Goal: Information Seeking & Learning: Learn about a topic

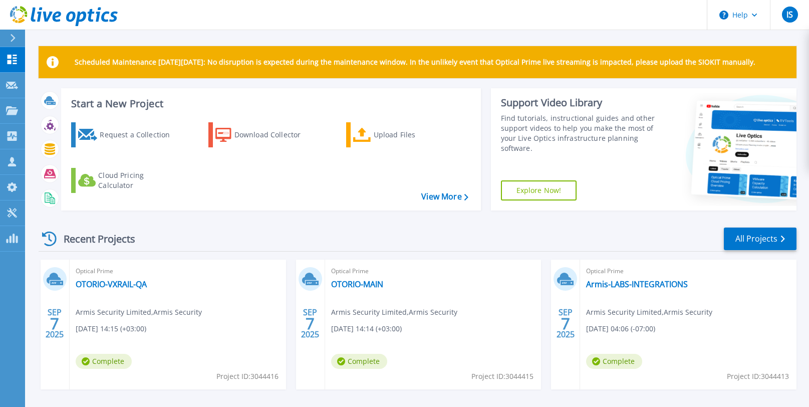
scroll to position [33, 0]
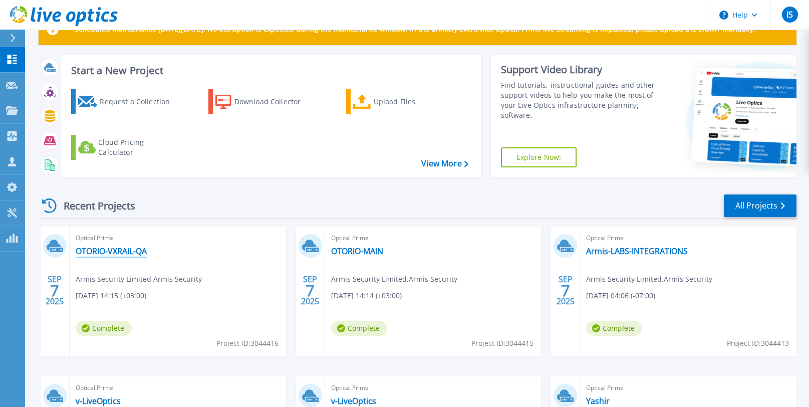
click at [102, 250] on link "OTORIO-VXRAIL-QA" at bounding box center [111, 251] width 71 height 10
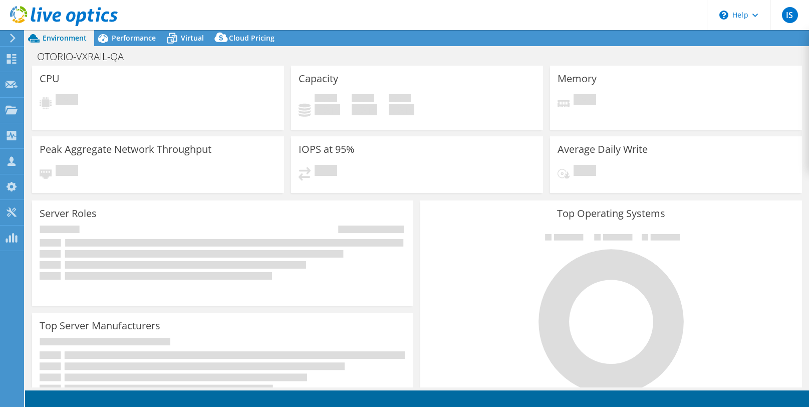
select select "USD"
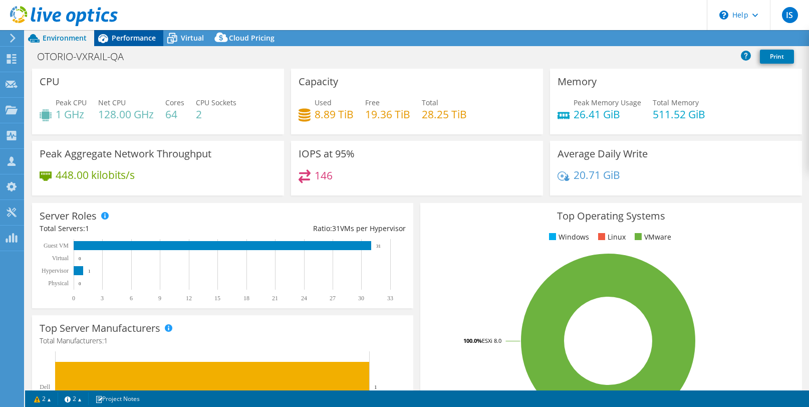
click at [125, 36] on span "Performance" at bounding box center [134, 38] width 44 height 10
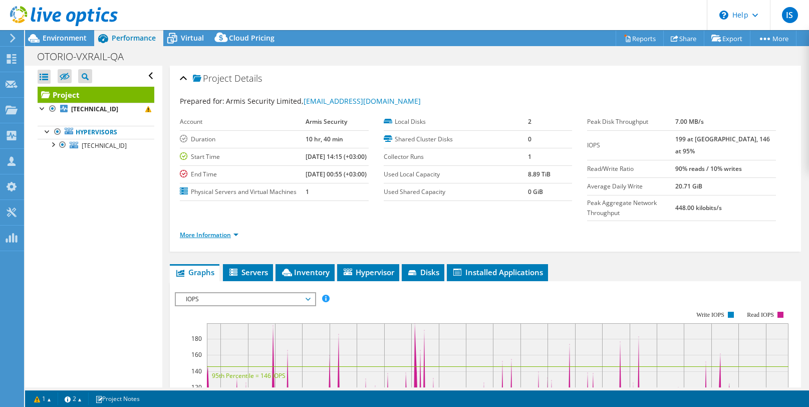
click at [222, 239] on link "More Information" at bounding box center [209, 234] width 59 height 9
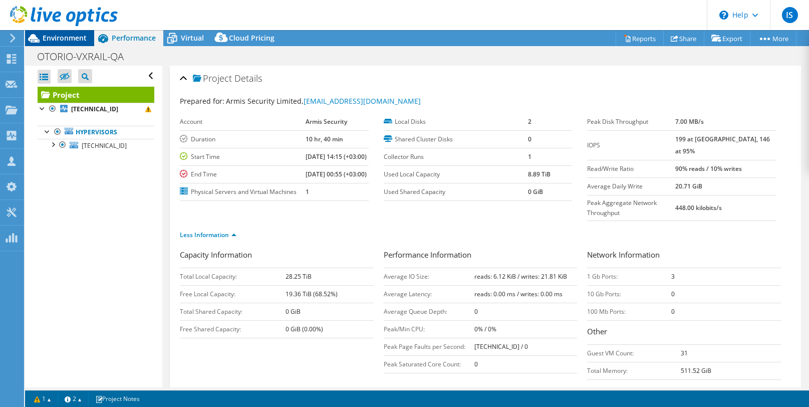
click at [53, 35] on span "Environment" at bounding box center [65, 38] width 44 height 10
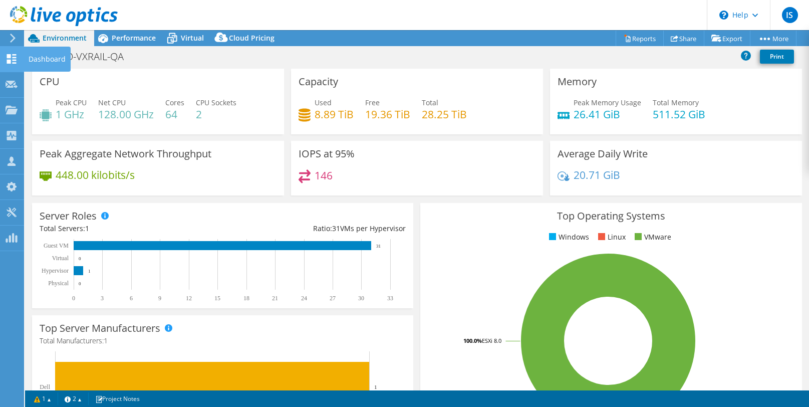
click at [8, 57] on use at bounding box center [12, 59] width 10 height 10
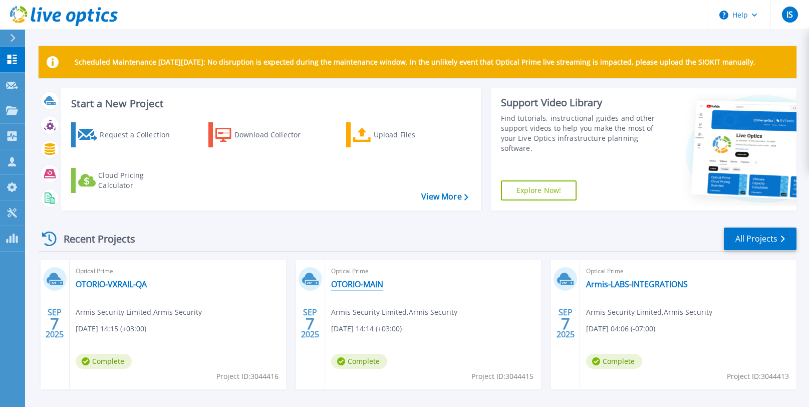
click at [346, 284] on link "OTORIO-MAIN" at bounding box center [357, 284] width 52 height 10
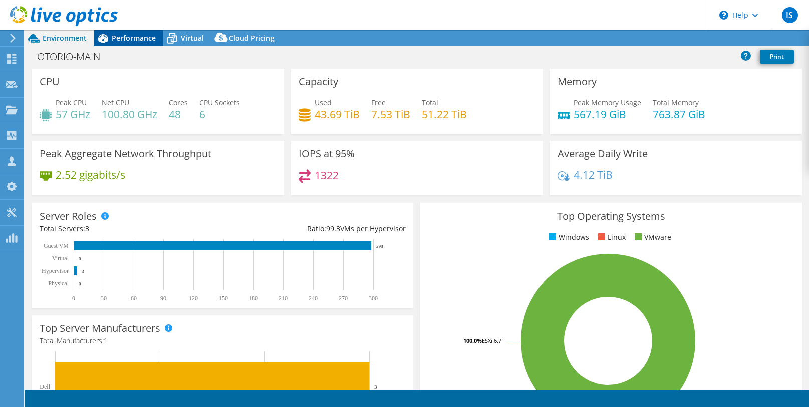
click at [127, 36] on span "Performance" at bounding box center [134, 38] width 44 height 10
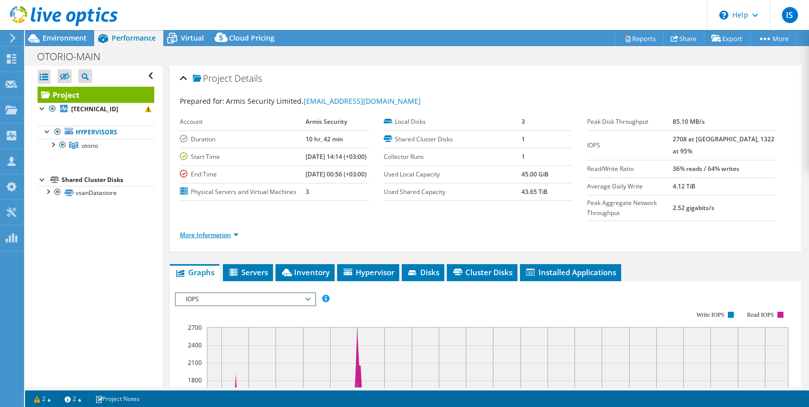
click at [213, 239] on link "More Information" at bounding box center [209, 234] width 59 height 9
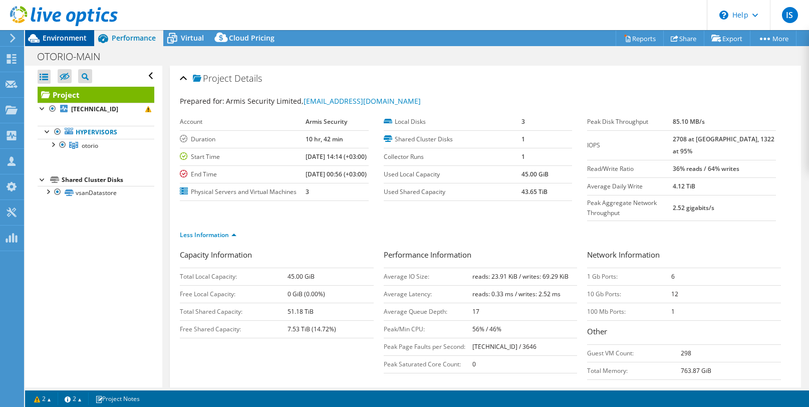
click at [55, 38] on span "Environment" at bounding box center [65, 38] width 44 height 10
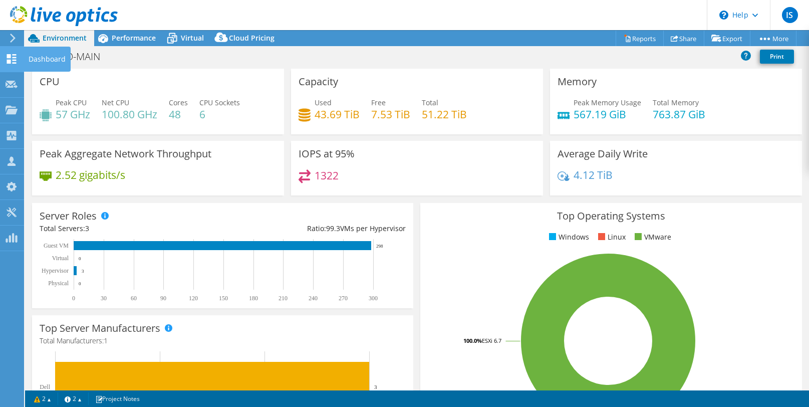
click at [11, 56] on icon at bounding box center [12, 59] width 12 height 10
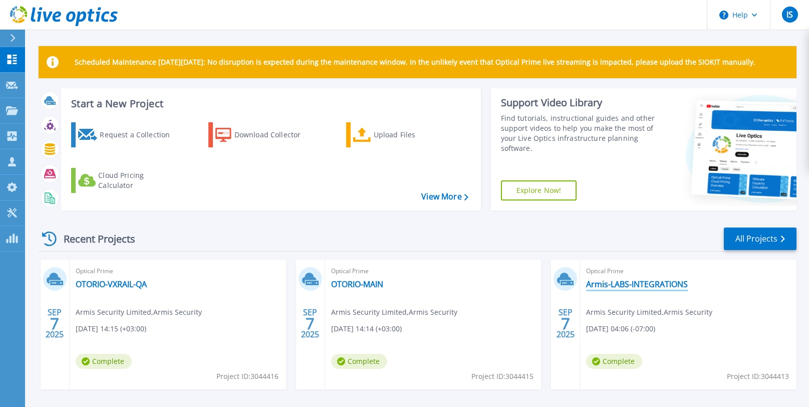
click at [623, 281] on link "Armis-LABS-INTEGRATIONS" at bounding box center [637, 284] width 102 height 10
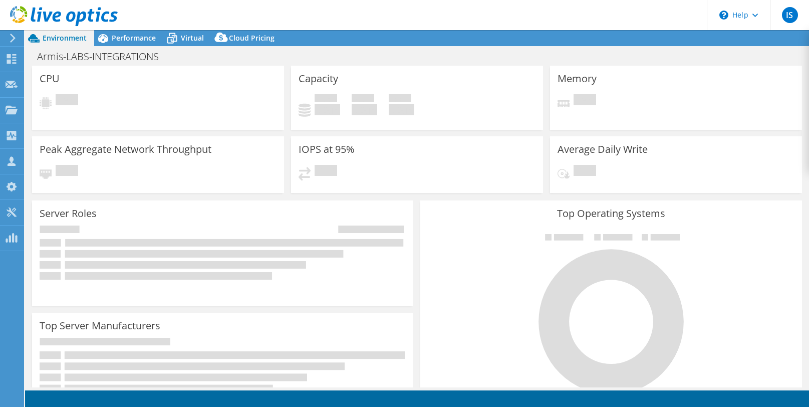
select select "USD"
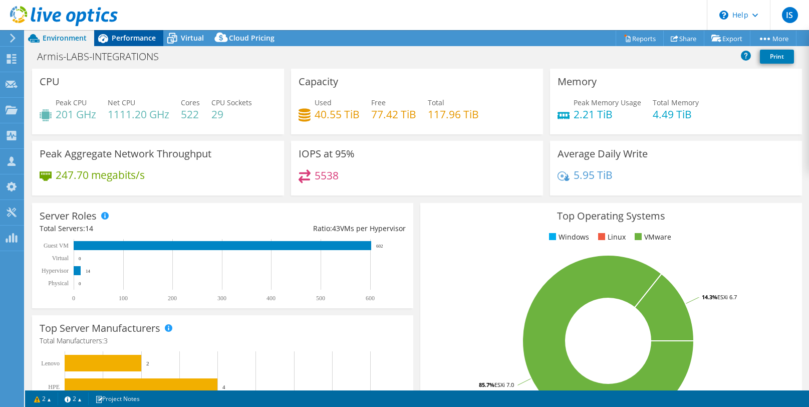
click at [109, 37] on icon at bounding box center [103, 39] width 18 height 18
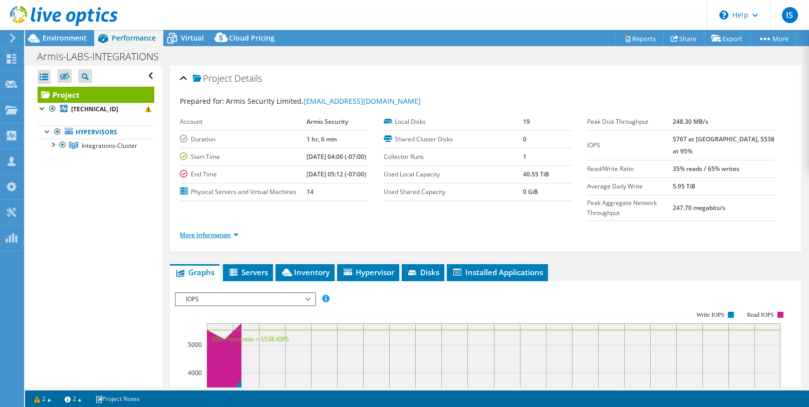
click at [214, 239] on link "More Information" at bounding box center [209, 234] width 59 height 9
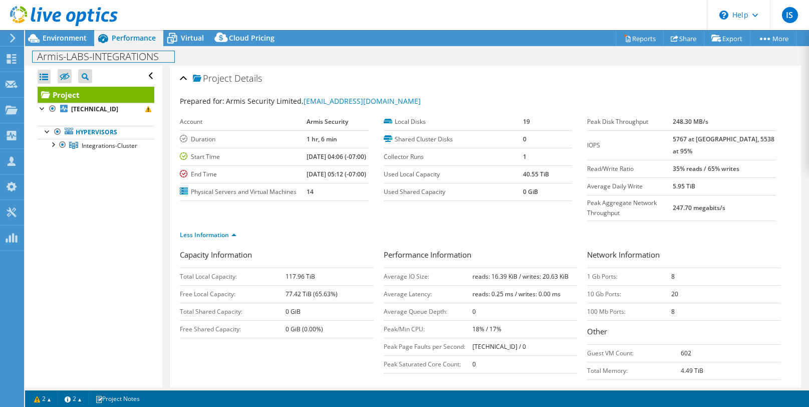
click at [113, 53] on h1 "Armis-LABS-INTEGRATIONS" at bounding box center [104, 56] width 142 height 11
click at [110, 211] on div "Open All Close All Hide Excluded Nodes Project Tree Filter" at bounding box center [93, 227] width 137 height 322
click at [89, 145] on span "Integrations-Cluster" at bounding box center [110, 145] width 56 height 9
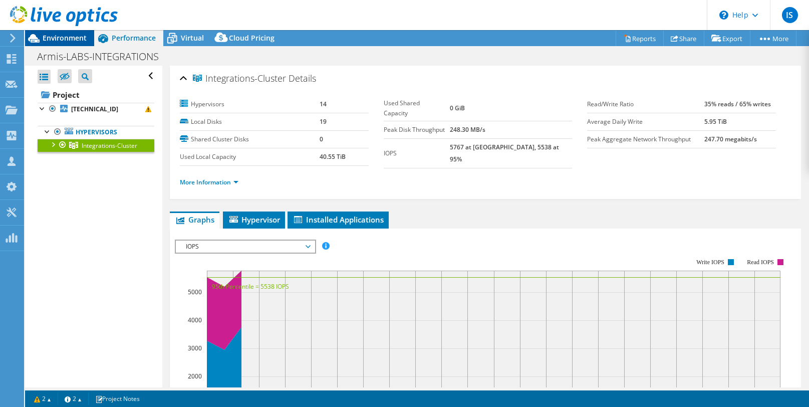
click at [53, 34] on span "Environment" at bounding box center [65, 38] width 44 height 10
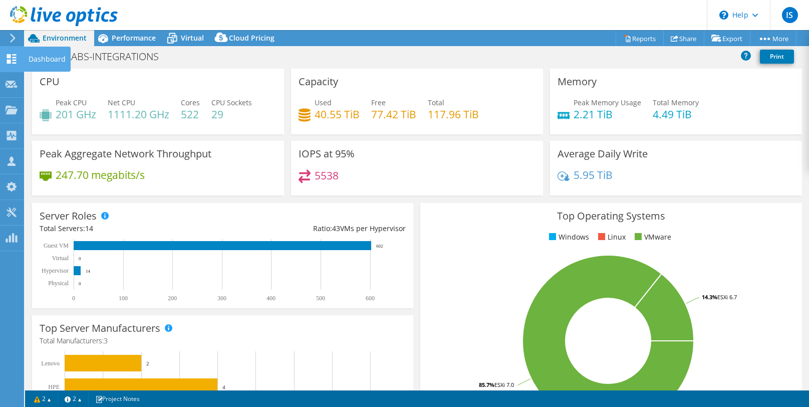
click at [11, 61] on icon at bounding box center [12, 59] width 12 height 10
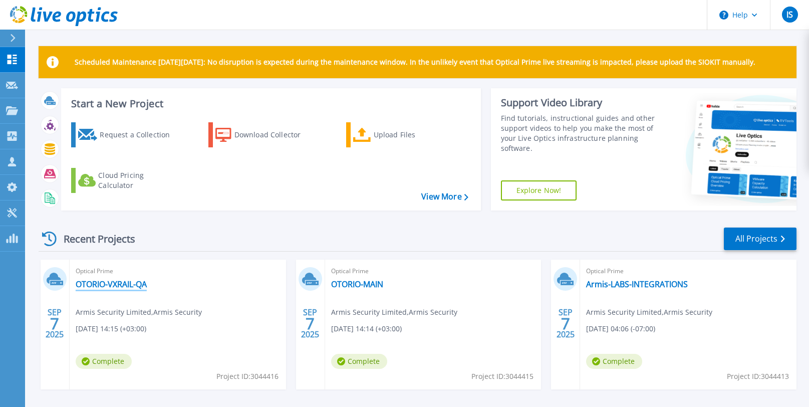
click at [98, 286] on link "OTORIO-VXRAIL-QA" at bounding box center [111, 284] width 71 height 10
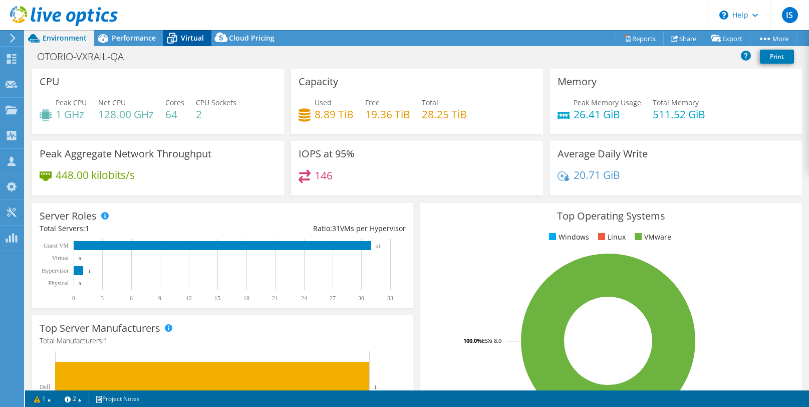
click at [187, 35] on span "Virtual" at bounding box center [192, 38] width 23 height 10
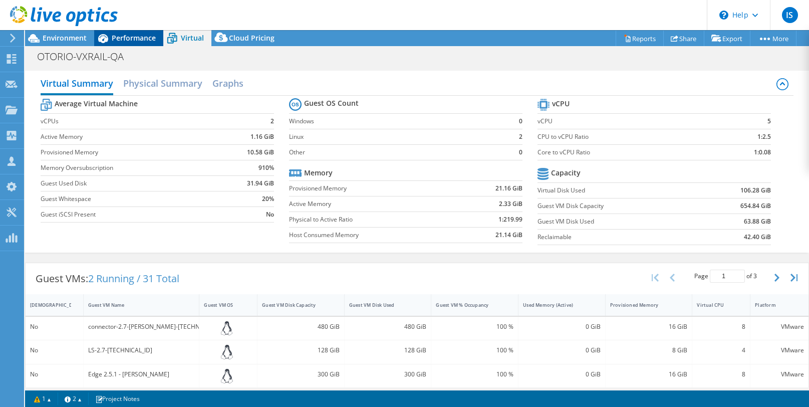
click at [123, 38] on span "Performance" at bounding box center [134, 38] width 44 height 10
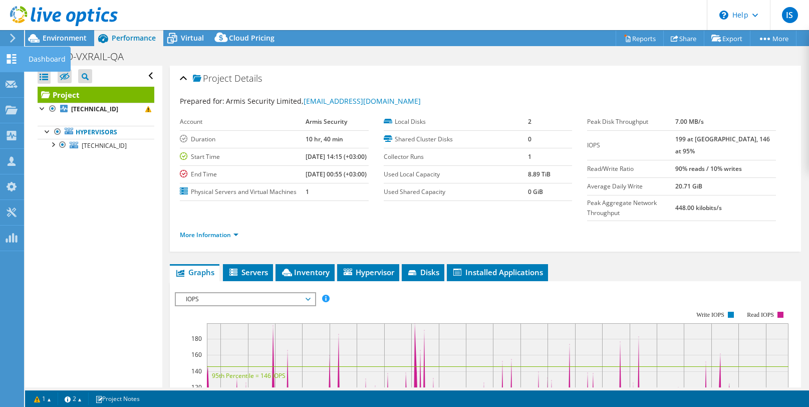
click at [12, 60] on icon at bounding box center [12, 59] width 12 height 10
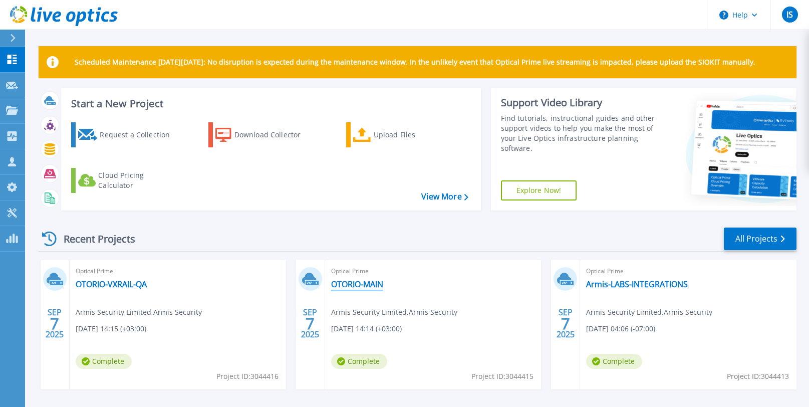
click at [356, 283] on link "OTORIO-MAIN" at bounding box center [357, 284] width 52 height 10
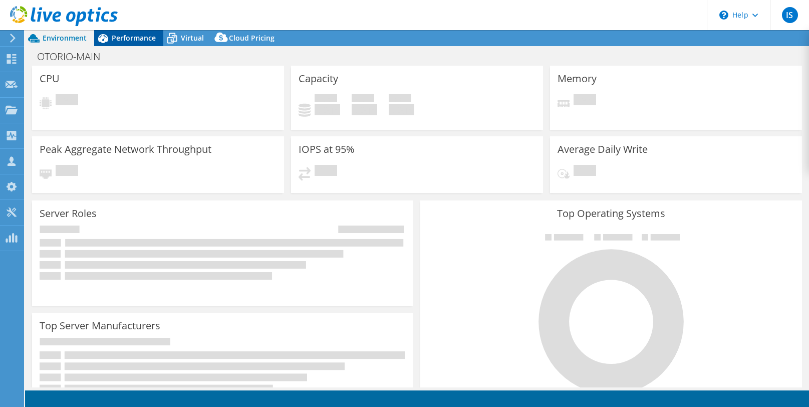
select select "USD"
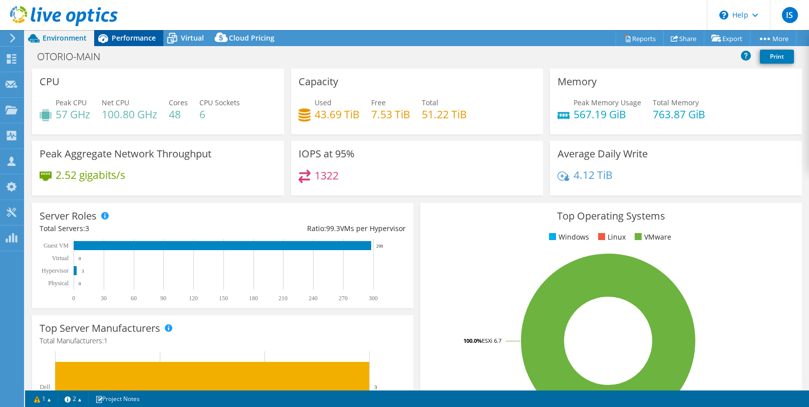
click at [130, 39] on span "Performance" at bounding box center [134, 38] width 44 height 10
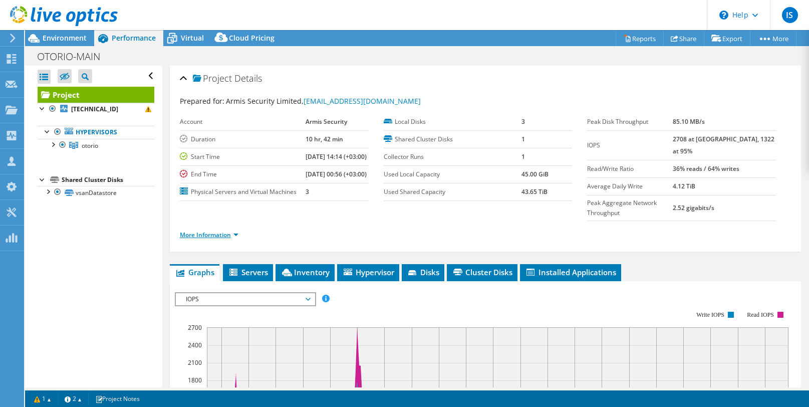
click at [213, 239] on link "More Information" at bounding box center [209, 234] width 59 height 9
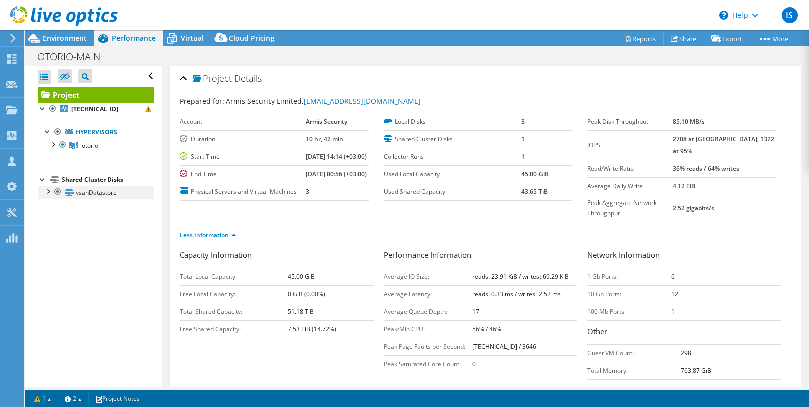
click at [48, 192] on div at bounding box center [48, 191] width 10 height 10
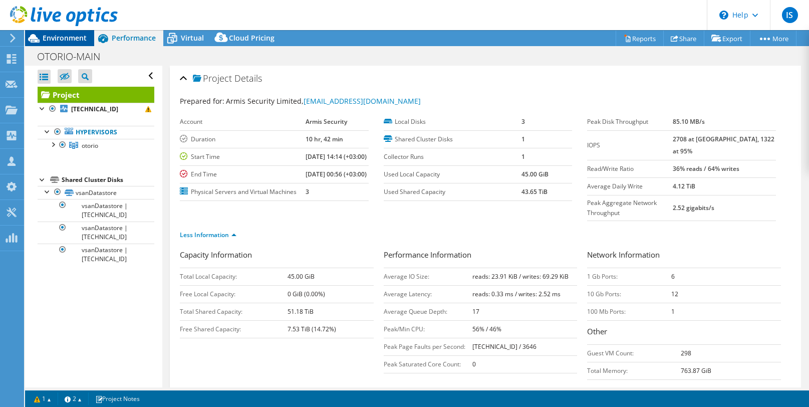
click at [58, 39] on span "Environment" at bounding box center [65, 38] width 44 height 10
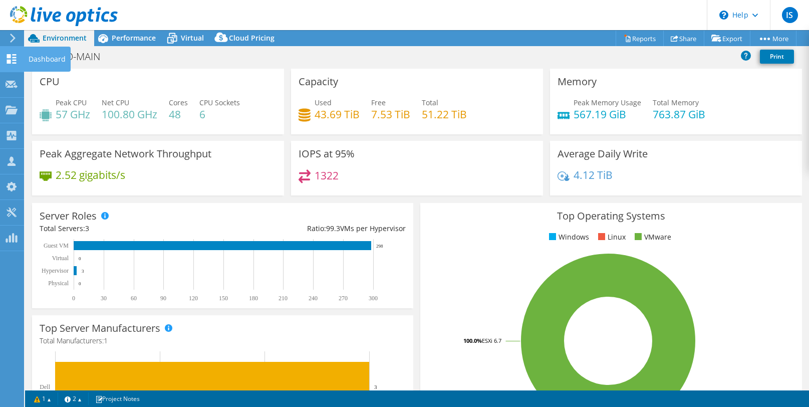
click at [15, 60] on use at bounding box center [12, 59] width 10 height 10
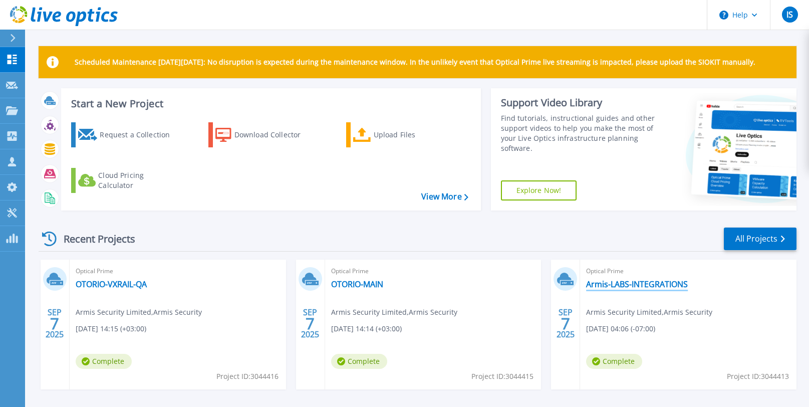
click at [610, 281] on link "Armis-LABS-INTEGRATIONS" at bounding box center [637, 284] width 102 height 10
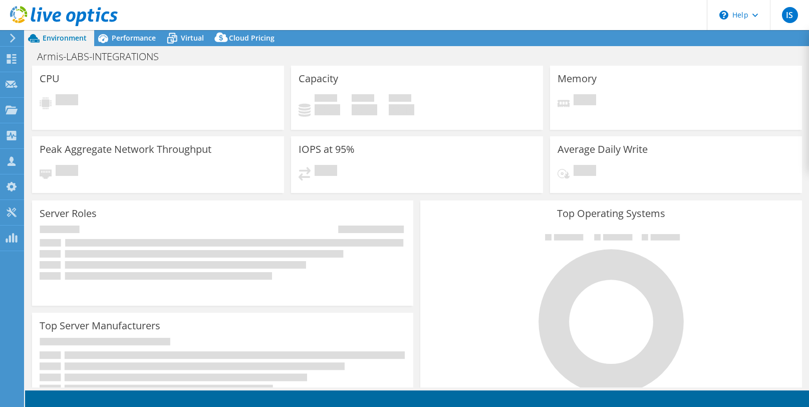
select select "USD"
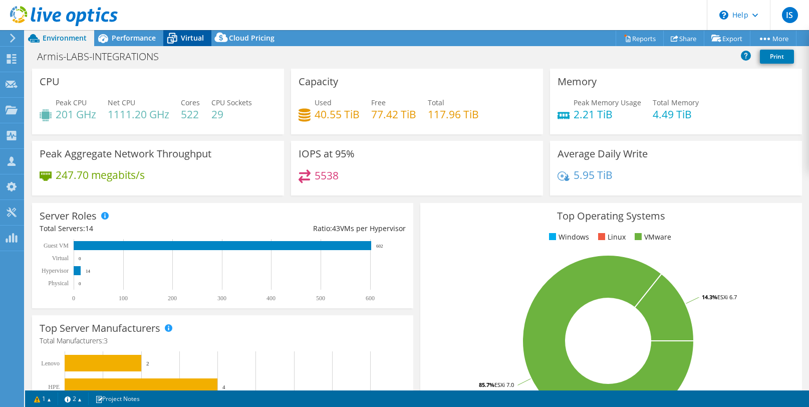
click at [184, 37] on span "Virtual" at bounding box center [192, 38] width 23 height 10
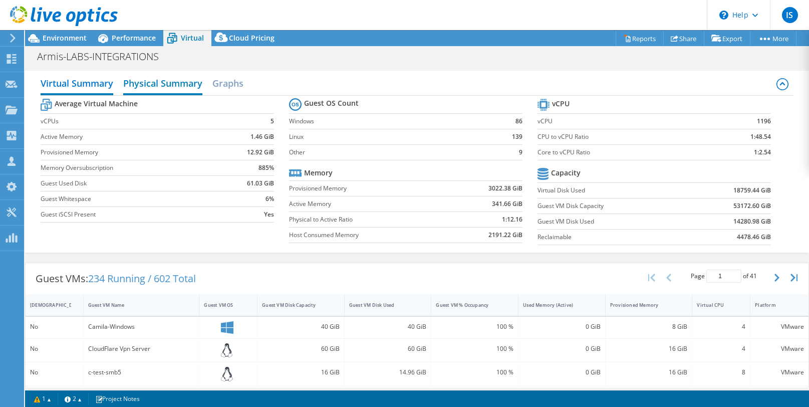
click at [158, 83] on h2 "Physical Summary" at bounding box center [162, 84] width 79 height 22
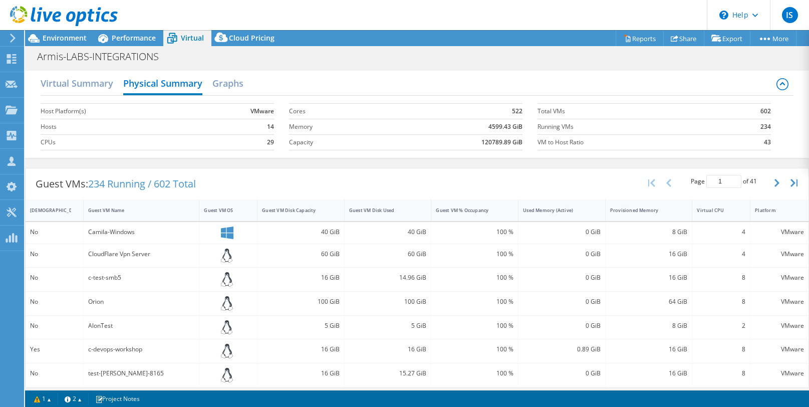
click at [765, 126] on b "234" at bounding box center [765, 127] width 11 height 10
click at [75, 83] on h2 "Virtual Summary" at bounding box center [77, 84] width 73 height 22
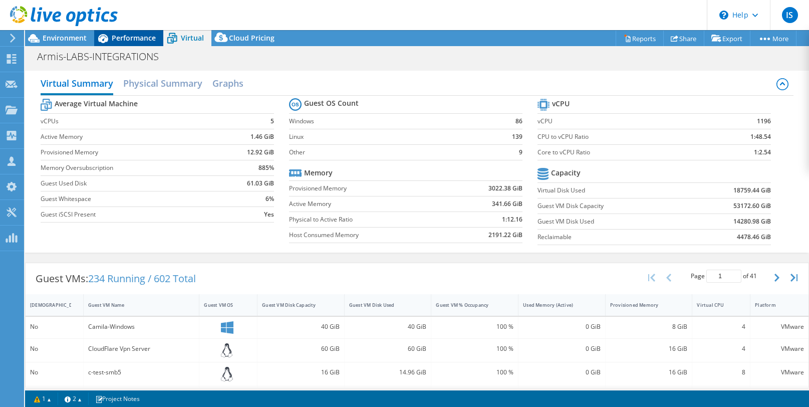
click at [115, 39] on span "Performance" at bounding box center [134, 38] width 44 height 10
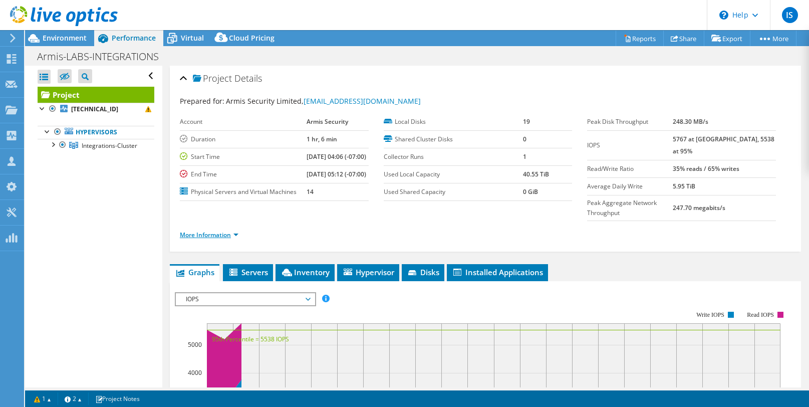
click at [213, 239] on link "More Information" at bounding box center [209, 234] width 59 height 9
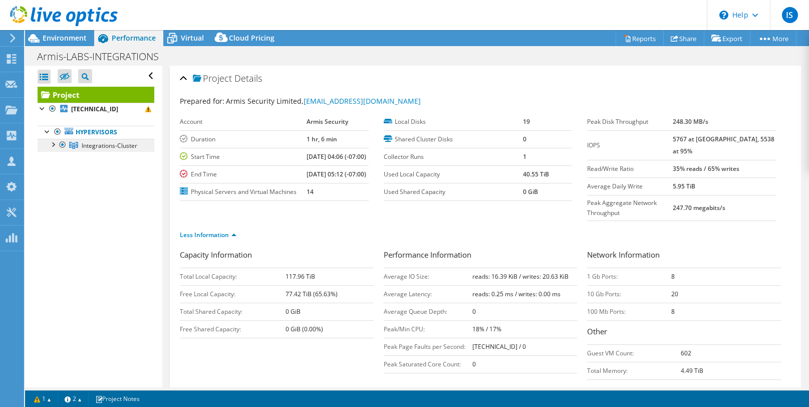
click at [92, 143] on span "Integrations-Cluster" at bounding box center [110, 145] width 56 height 9
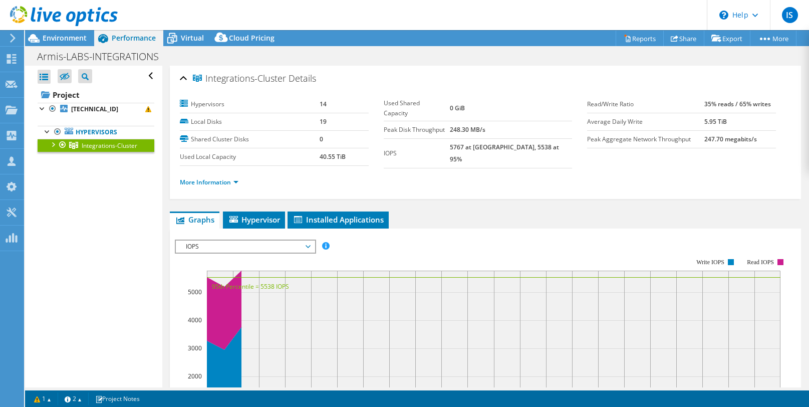
click at [52, 145] on div at bounding box center [53, 144] width 10 height 10
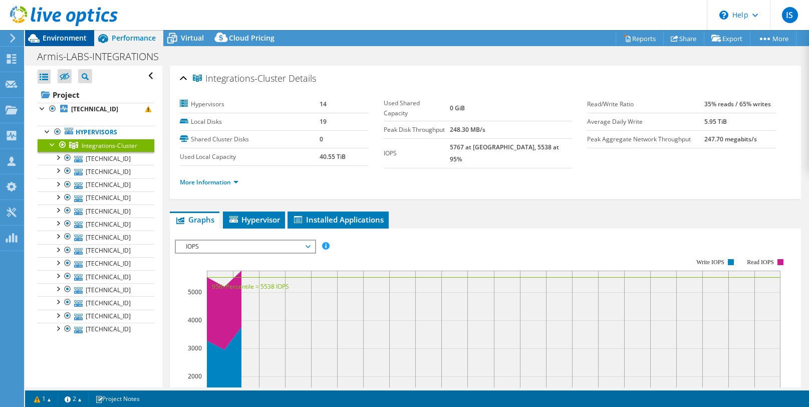
click at [56, 36] on span "Environment" at bounding box center [65, 38] width 44 height 10
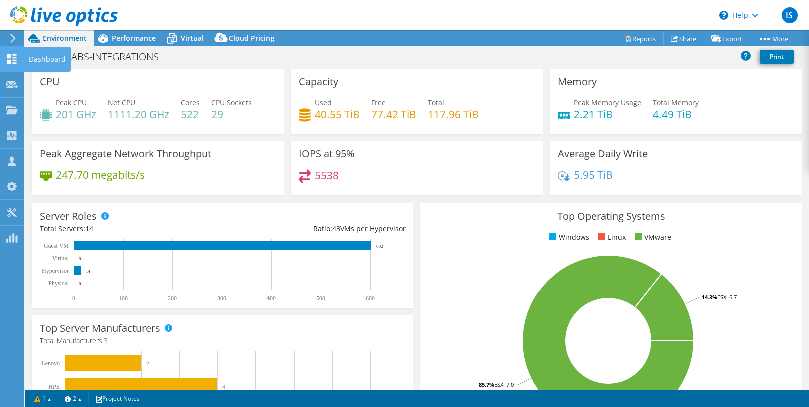
click at [12, 61] on icon at bounding box center [12, 59] width 12 height 10
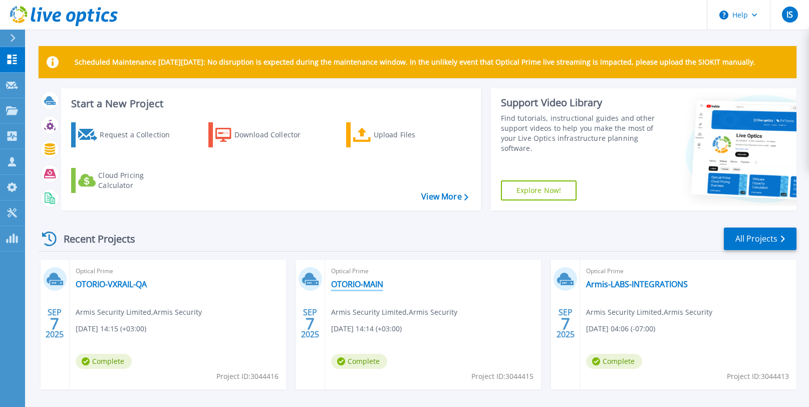
click at [353, 281] on link "OTORIO-MAIN" at bounding box center [357, 284] width 52 height 10
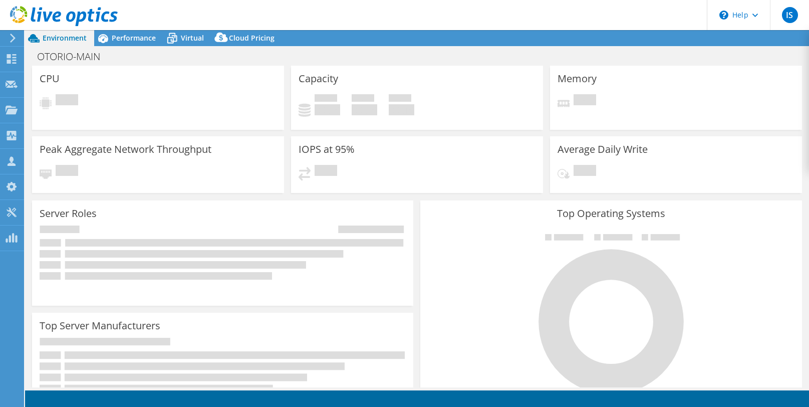
select select "USD"
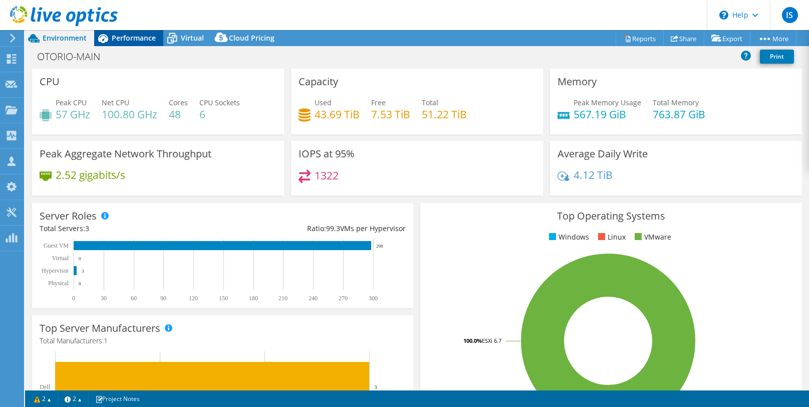
click at [124, 37] on span "Performance" at bounding box center [134, 38] width 44 height 10
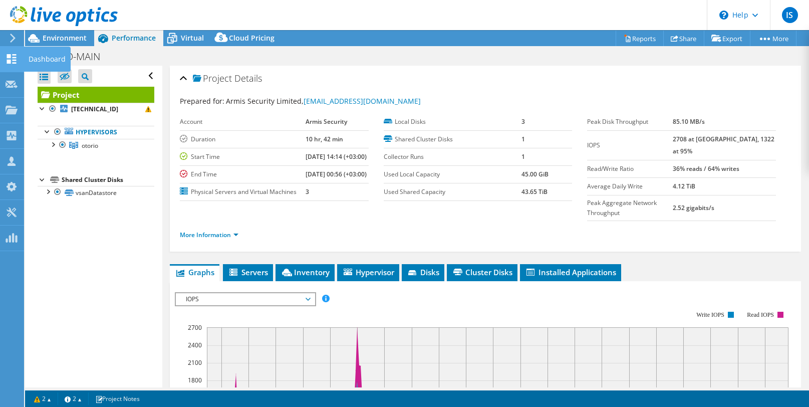
click at [12, 63] on icon at bounding box center [12, 59] width 12 height 10
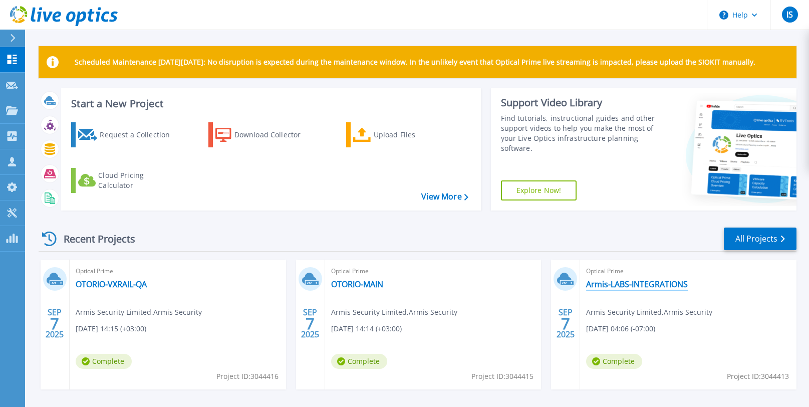
click at [627, 282] on link "Armis-LABS-INTEGRATIONS" at bounding box center [637, 284] width 102 height 10
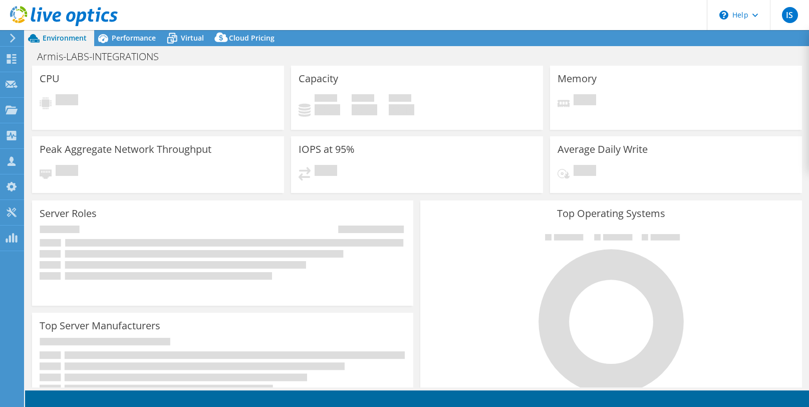
select select "USD"
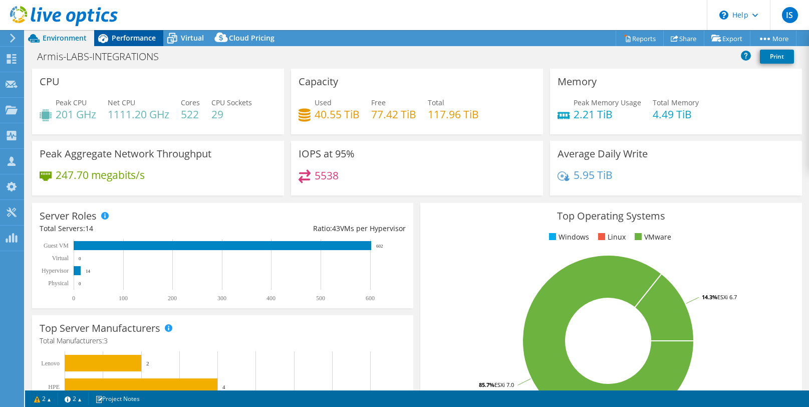
click at [131, 40] on span "Performance" at bounding box center [134, 38] width 44 height 10
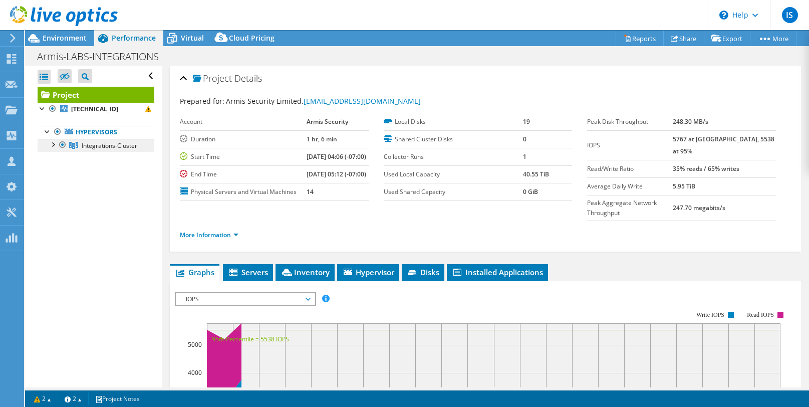
click at [108, 142] on span "Integrations-Cluster" at bounding box center [110, 145] width 56 height 9
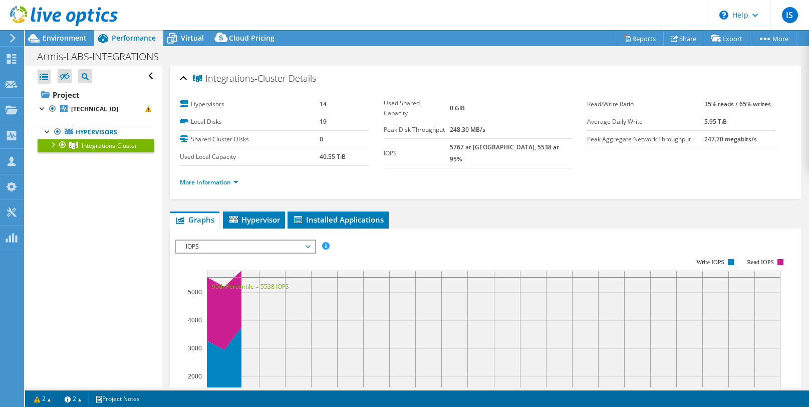
click at [54, 144] on div at bounding box center [53, 144] width 10 height 10
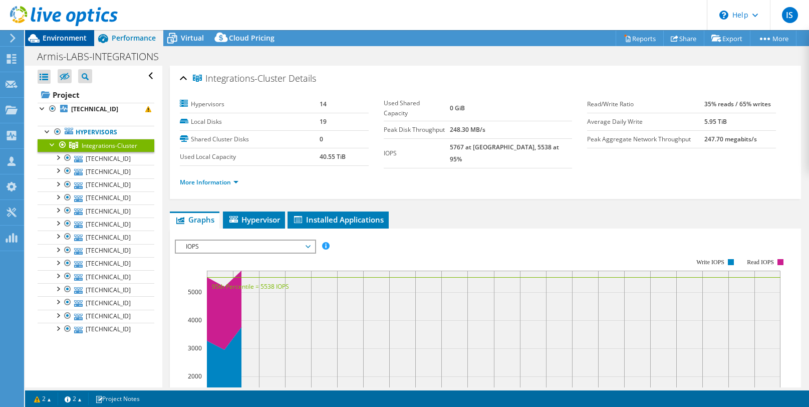
click at [55, 39] on span "Environment" at bounding box center [65, 38] width 44 height 10
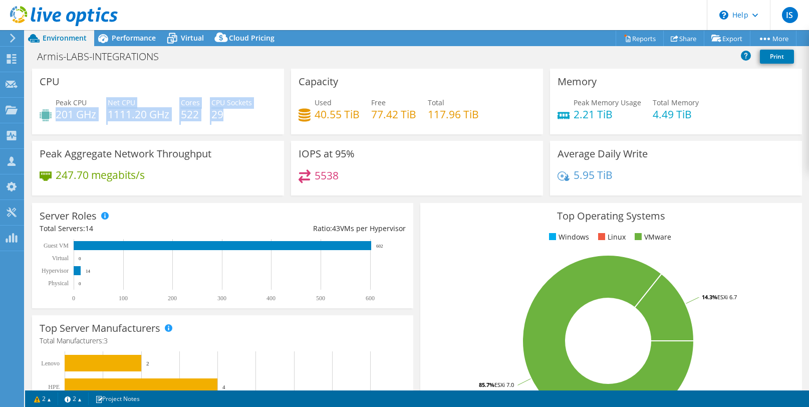
drag, startPoint x: 57, startPoint y: 113, endPoint x: 226, endPoint y: 115, distance: 169.3
click at [226, 115] on div "Peak CPU 201 GHz Net CPU 1111.20 GHz Cores 522 CPU Sockets 29" at bounding box center [158, 113] width 237 height 33
click at [186, 117] on h4 "522" at bounding box center [190, 114] width 19 height 11
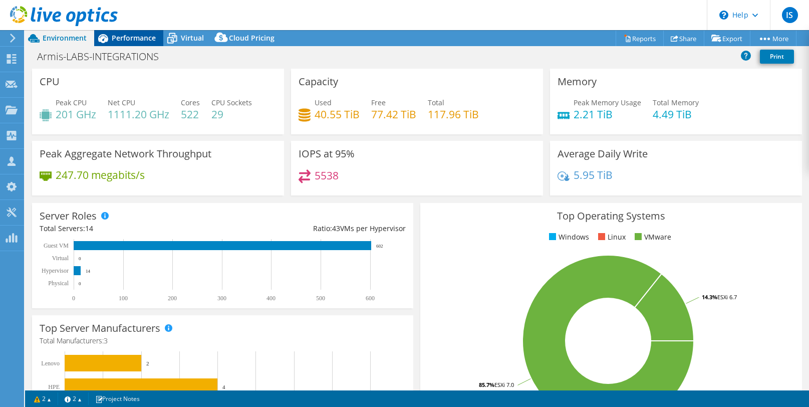
click at [123, 34] on span "Performance" at bounding box center [134, 38] width 44 height 10
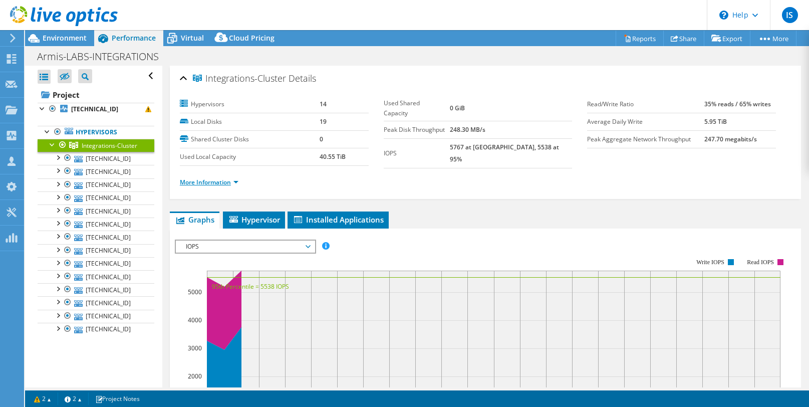
click at [203, 180] on link "More Information" at bounding box center [209, 182] width 59 height 9
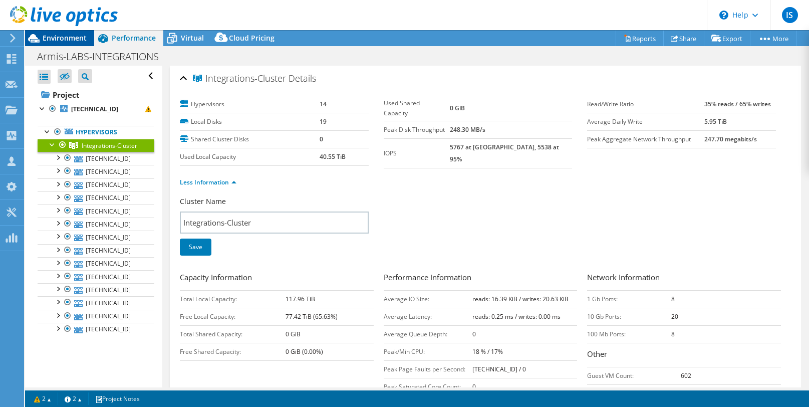
click at [52, 39] on span "Environment" at bounding box center [65, 38] width 44 height 10
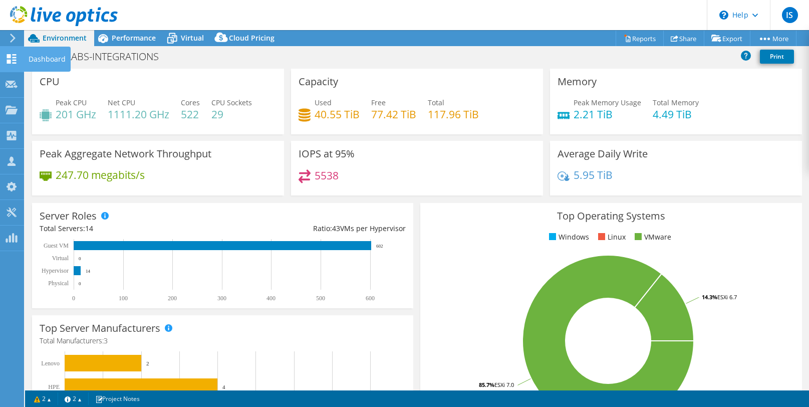
click at [8, 57] on use at bounding box center [12, 59] width 10 height 10
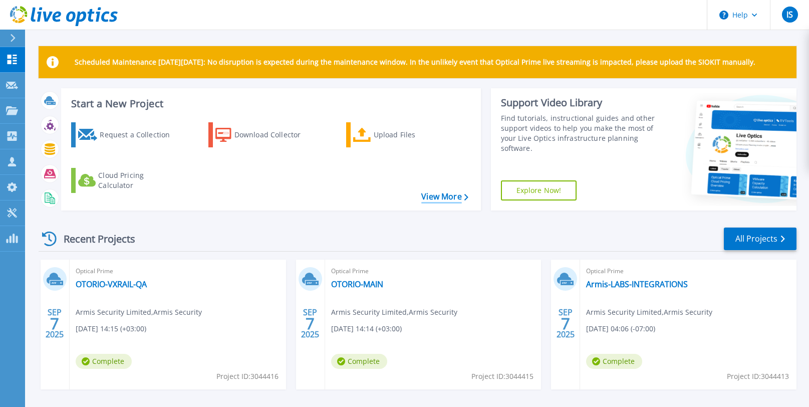
click at [447, 197] on link "View More" at bounding box center [444, 197] width 47 height 10
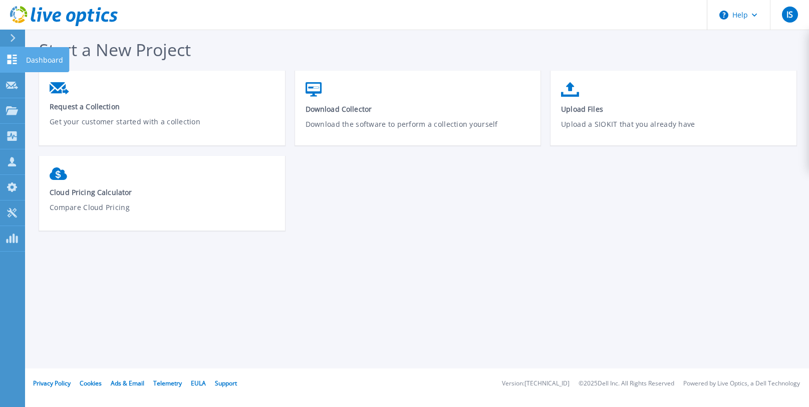
click at [11, 59] on icon at bounding box center [12, 60] width 12 height 10
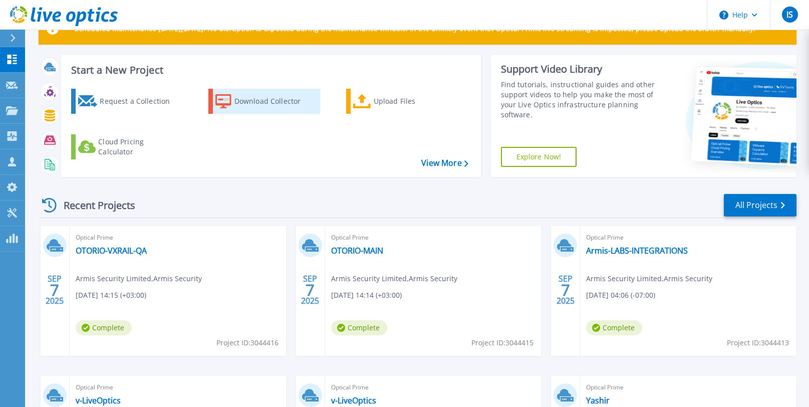
scroll to position [66, 0]
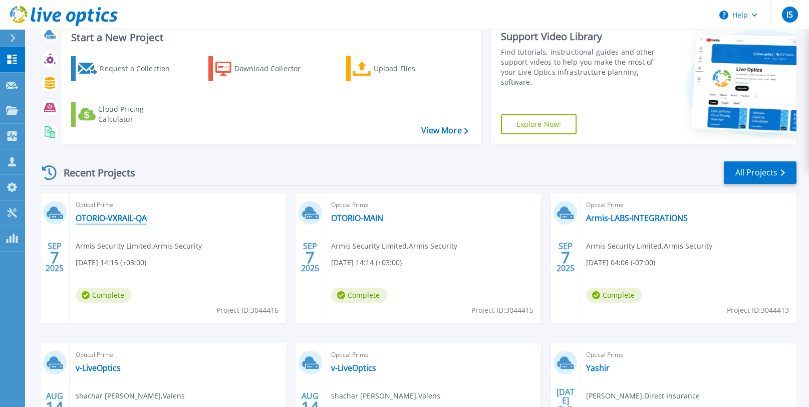
click at [98, 216] on link "OTORIO-VXRAIL-QA" at bounding box center [111, 218] width 71 height 10
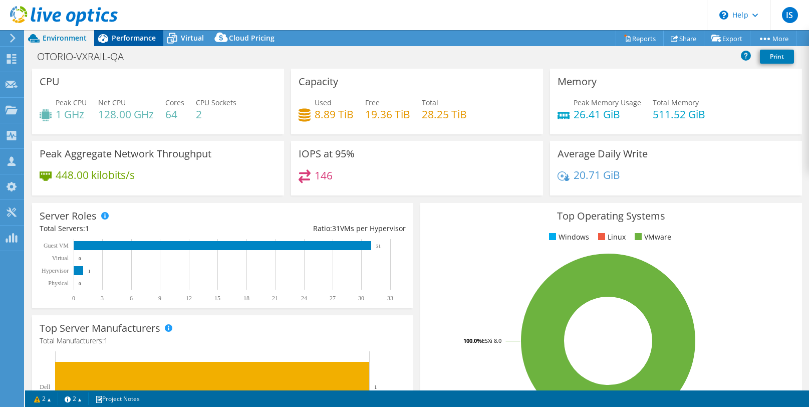
click at [125, 37] on span "Performance" at bounding box center [134, 38] width 44 height 10
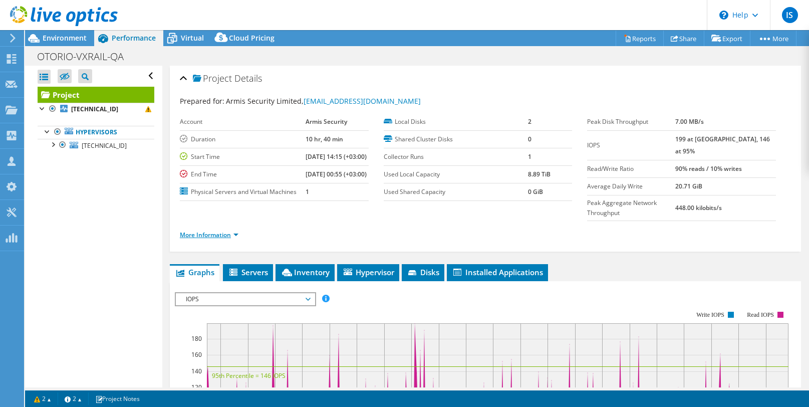
click at [224, 239] on link "More Information" at bounding box center [209, 234] width 59 height 9
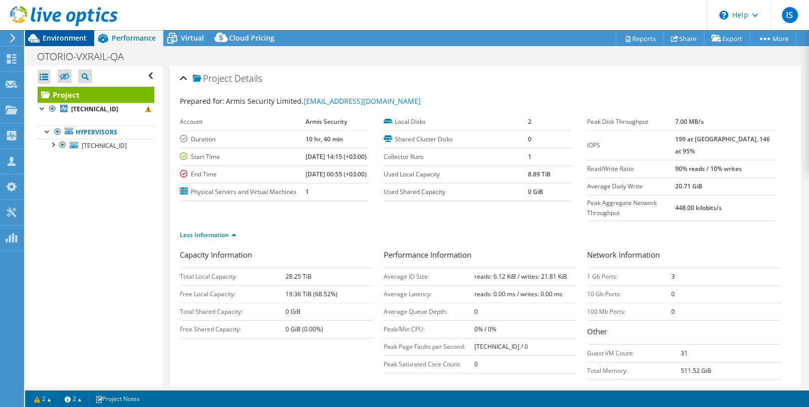
click at [51, 38] on span "Environment" at bounding box center [65, 38] width 44 height 10
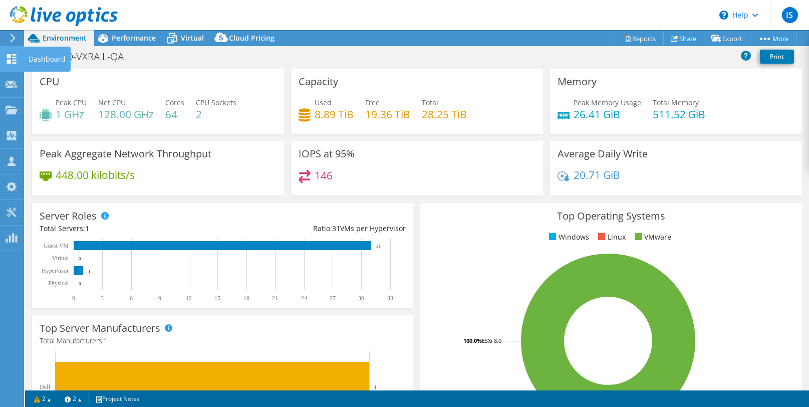
click at [9, 63] on use at bounding box center [12, 59] width 10 height 10
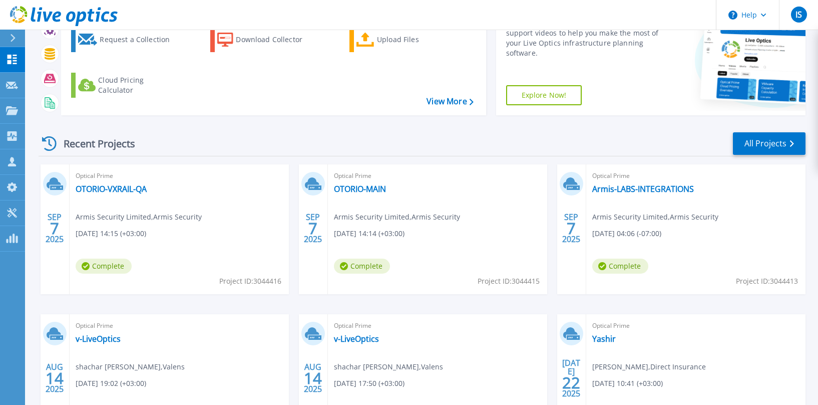
scroll to position [100, 0]
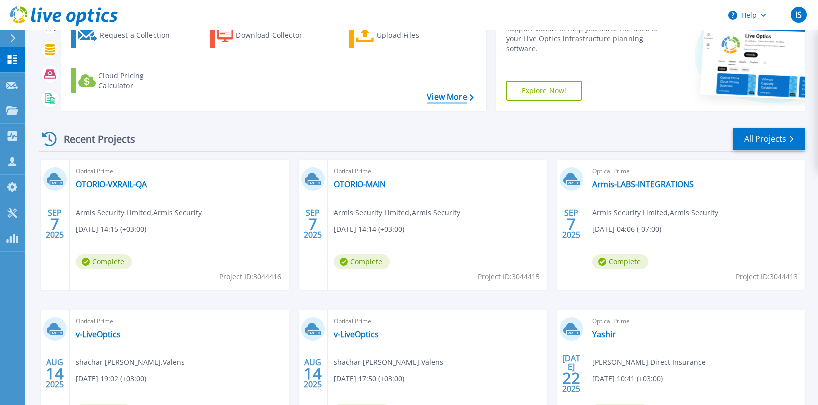
click at [441, 95] on link "View More" at bounding box center [450, 97] width 47 height 10
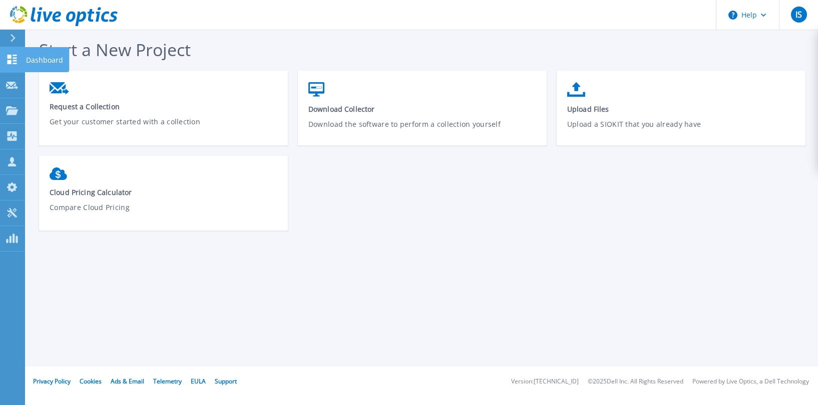
click at [10, 63] on icon at bounding box center [13, 60] width 10 height 10
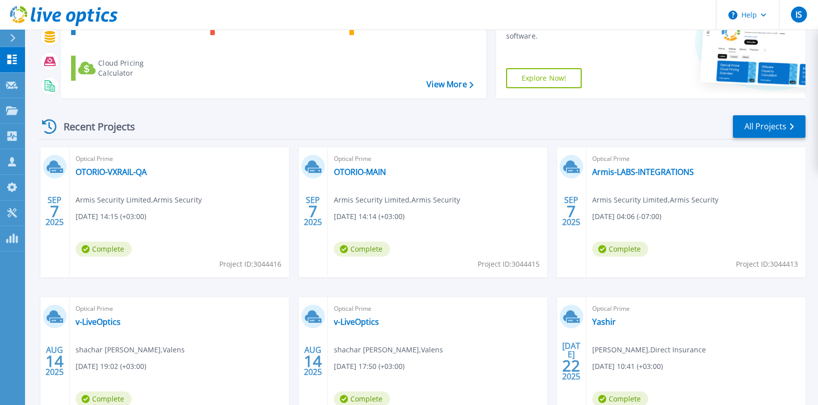
scroll to position [134, 0]
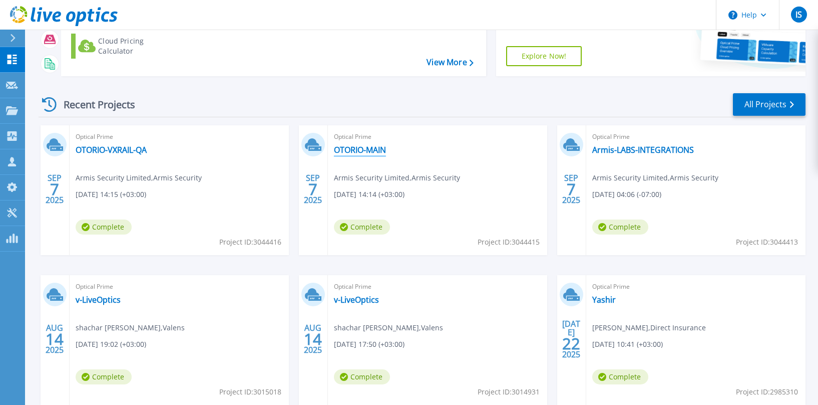
click at [356, 151] on link "OTORIO-MAIN" at bounding box center [360, 150] width 52 height 10
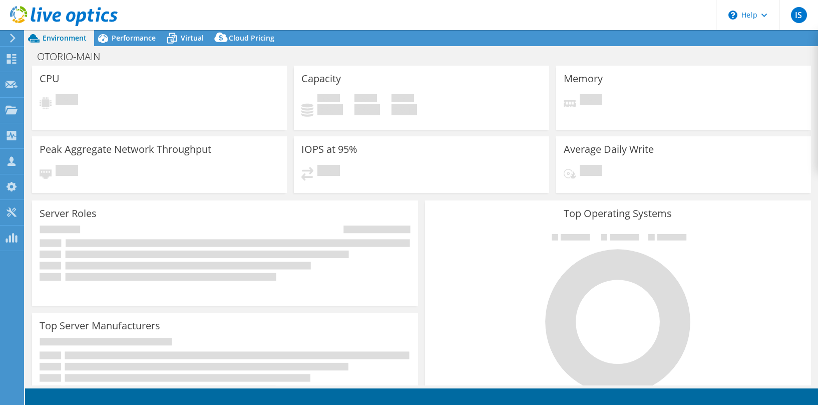
select select "USD"
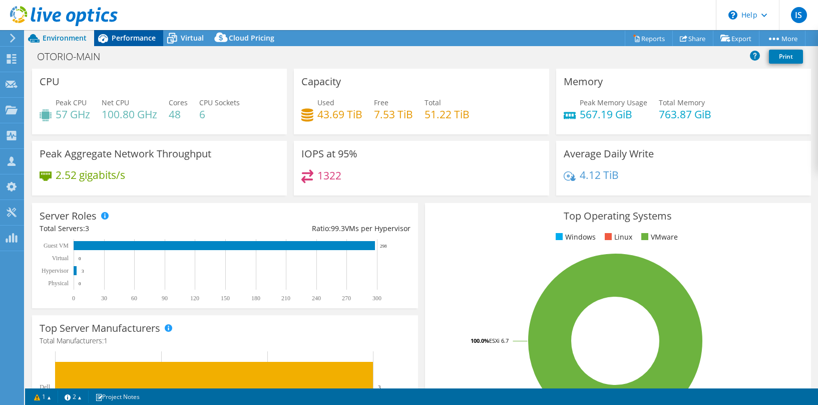
click at [112, 36] on span "Performance" at bounding box center [134, 38] width 44 height 10
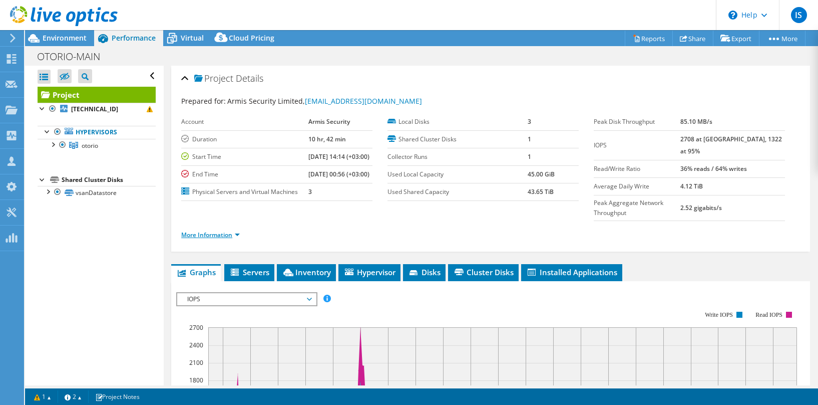
click at [226, 239] on link "More Information" at bounding box center [210, 234] width 59 height 9
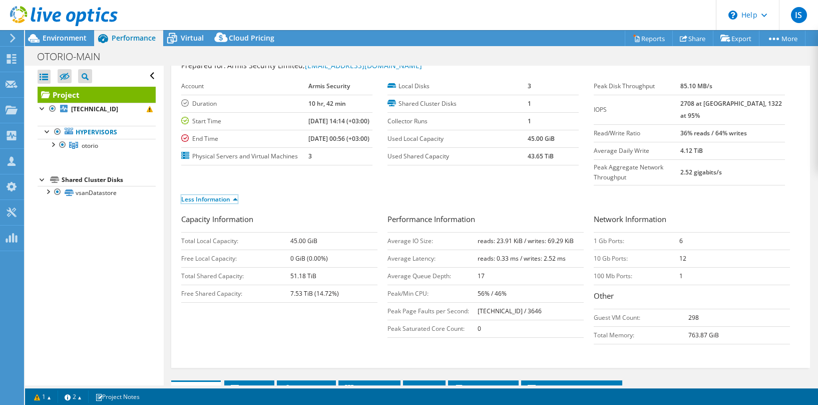
scroll to position [40, 0]
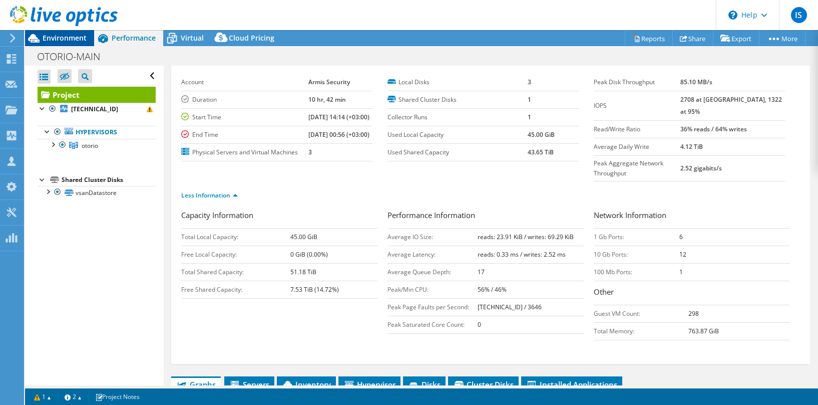
click at [62, 41] on span "Environment" at bounding box center [65, 38] width 44 height 10
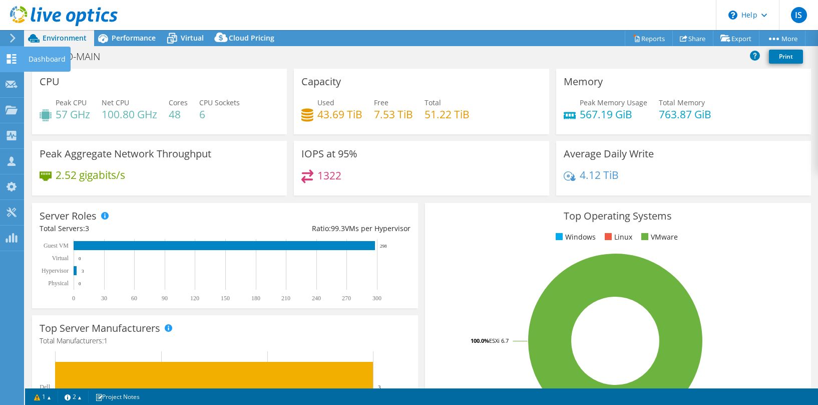
click at [9, 60] on use at bounding box center [12, 59] width 10 height 10
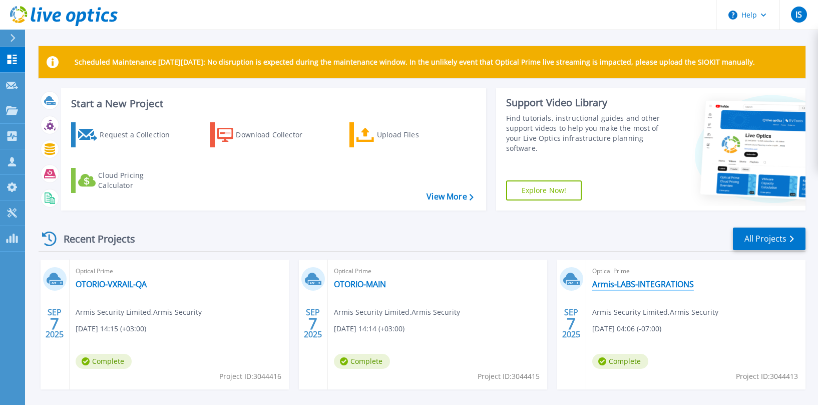
click at [620, 284] on link "Armis-LABS-INTEGRATIONS" at bounding box center [643, 284] width 102 height 10
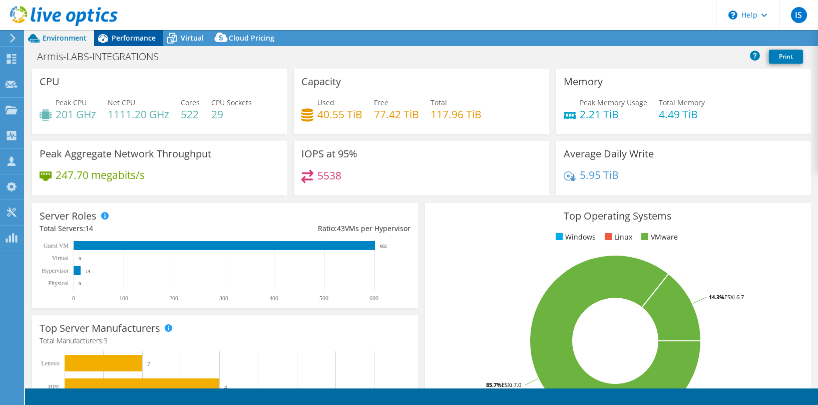
click at [122, 35] on span "Performance" at bounding box center [134, 38] width 44 height 10
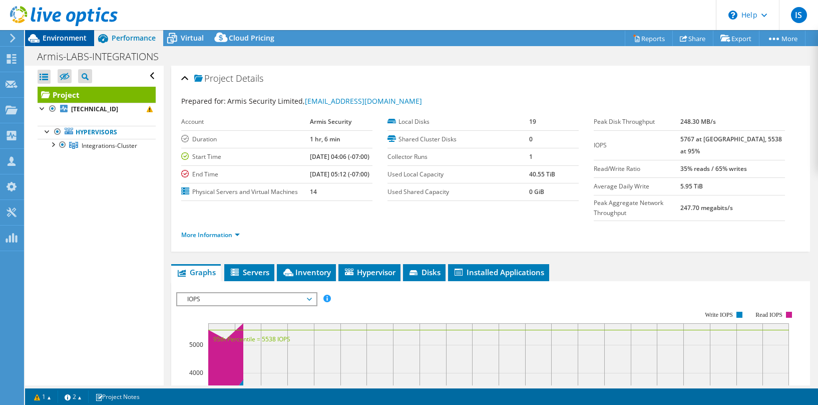
click at [61, 41] on span "Environment" at bounding box center [65, 38] width 44 height 10
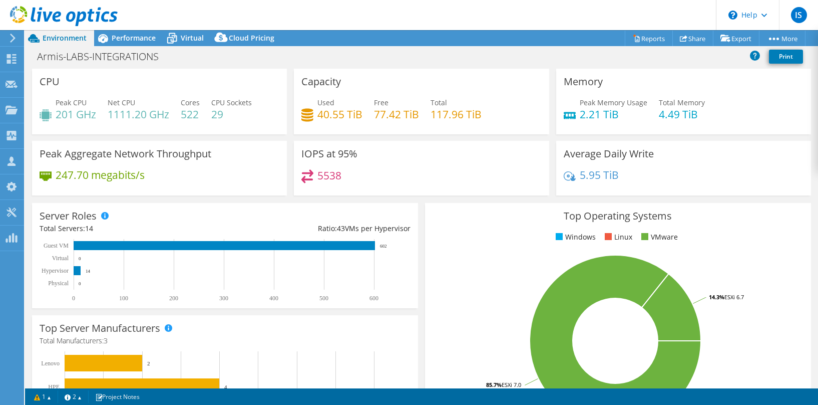
drag, startPoint x: 579, startPoint y: 115, endPoint x: 638, endPoint y: 120, distance: 59.8
click at [781, 107] on div "Peak Memory Usage 2.21 TiB Total Memory 4.49 TiB" at bounding box center [684, 113] width 240 height 33
click at [130, 41] on span "Performance" at bounding box center [134, 38] width 44 height 10
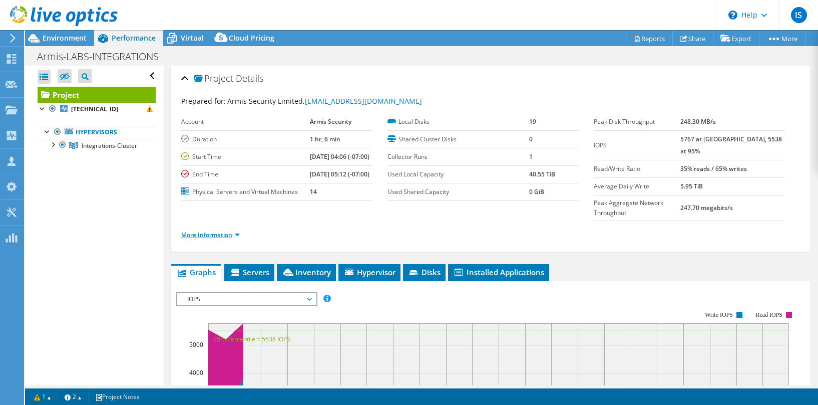
click at [211, 239] on link "More Information" at bounding box center [210, 234] width 59 height 9
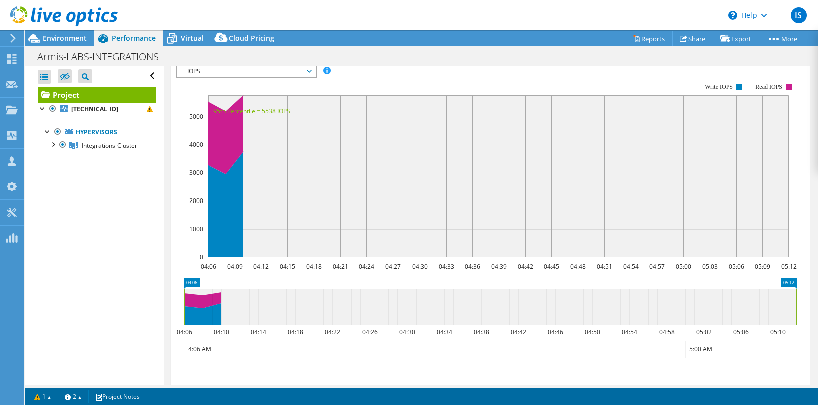
scroll to position [307, 0]
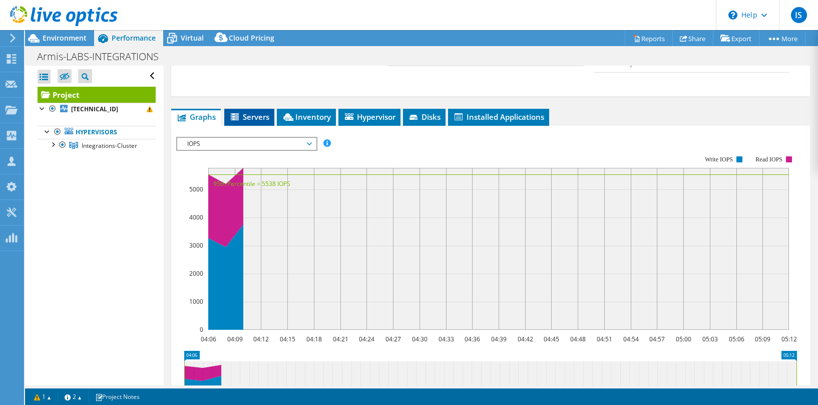
click at [245, 122] on span "Servers" at bounding box center [249, 117] width 40 height 10
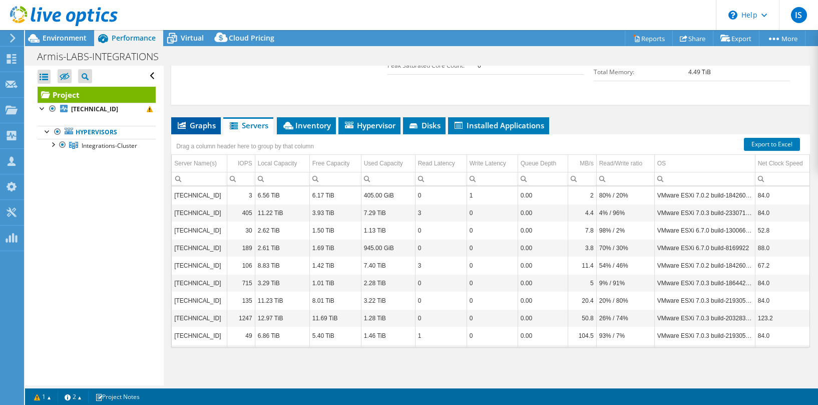
click at [193, 129] on span "Graphs" at bounding box center [196, 125] width 40 height 10
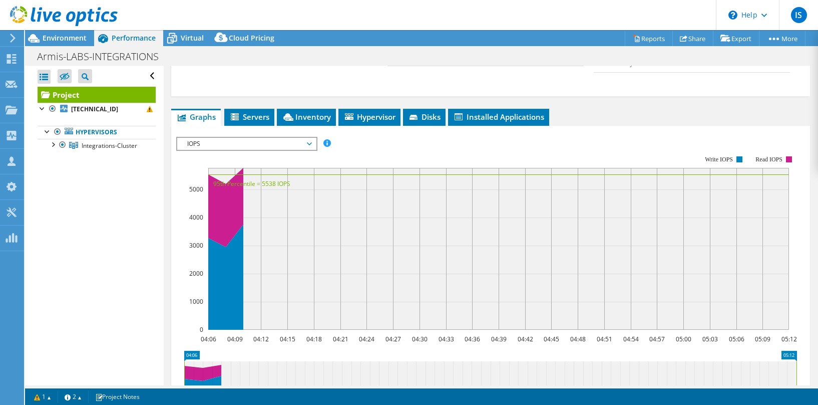
click at [259, 150] on span "IOPS" at bounding box center [246, 144] width 129 height 12
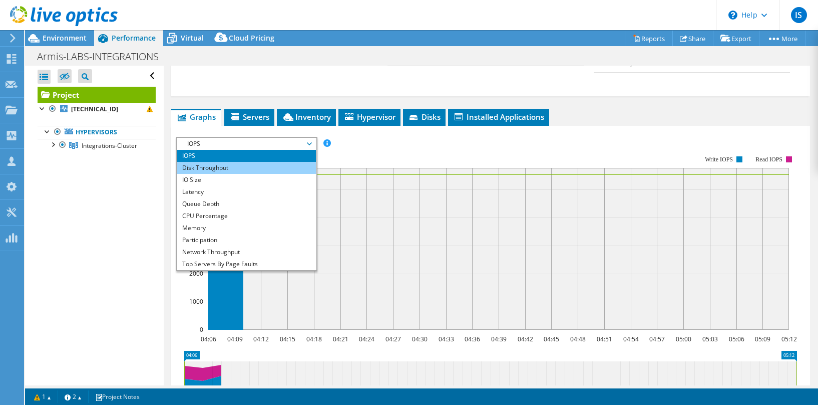
click at [209, 174] on li "Disk Throughput" at bounding box center [246, 168] width 139 height 12
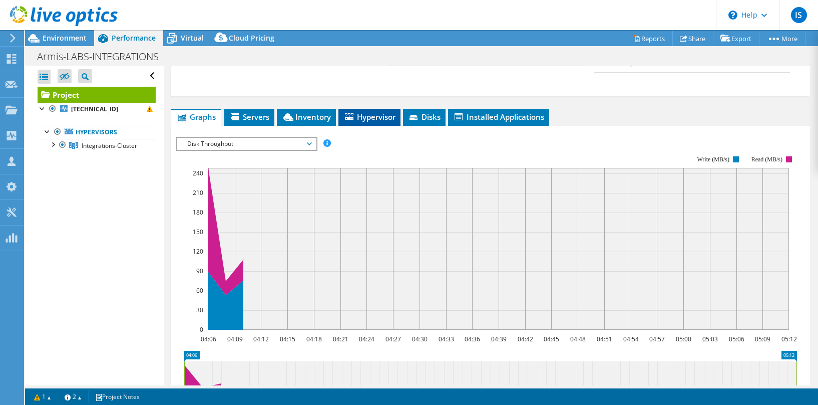
click at [386, 122] on span "Hypervisor" at bounding box center [370, 117] width 52 height 10
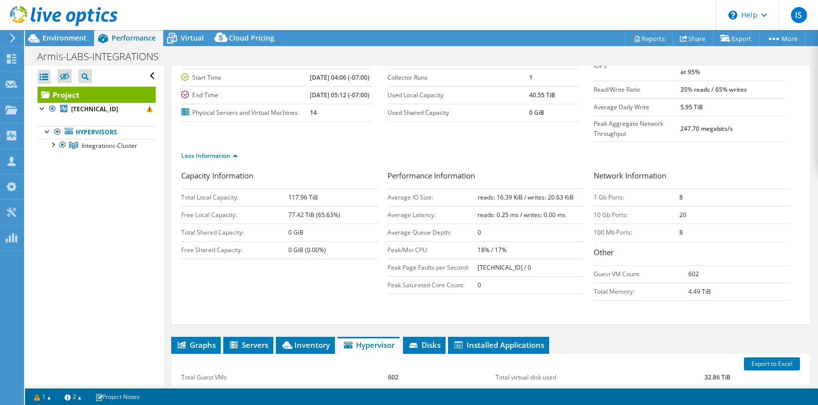
scroll to position [0, 0]
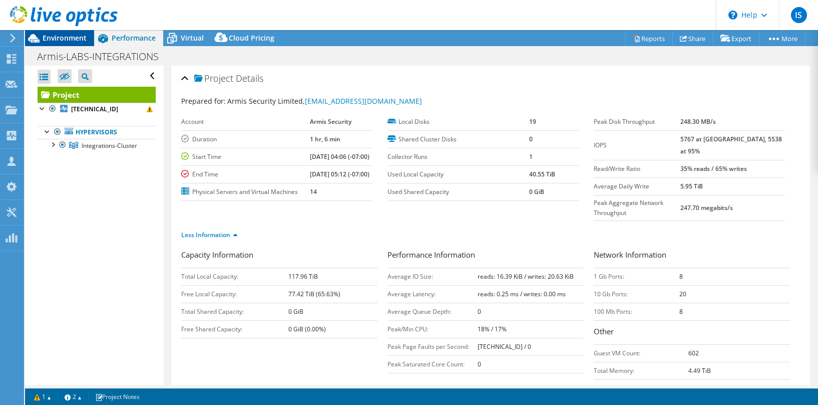
click at [51, 38] on span "Environment" at bounding box center [65, 38] width 44 height 10
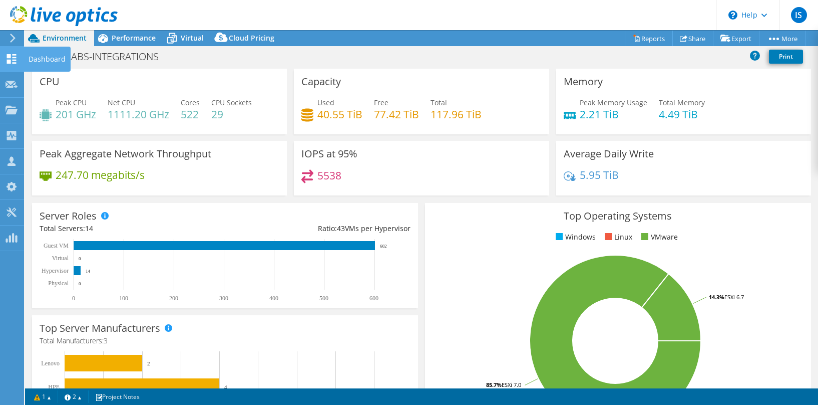
click at [6, 57] on icon at bounding box center [12, 59] width 12 height 10
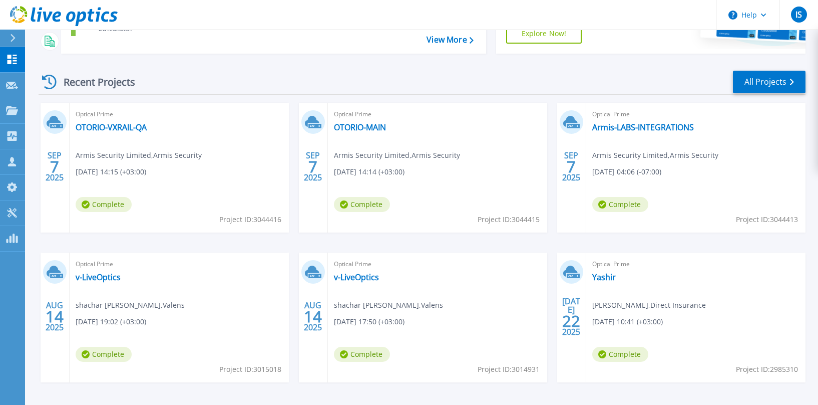
scroll to position [192, 0]
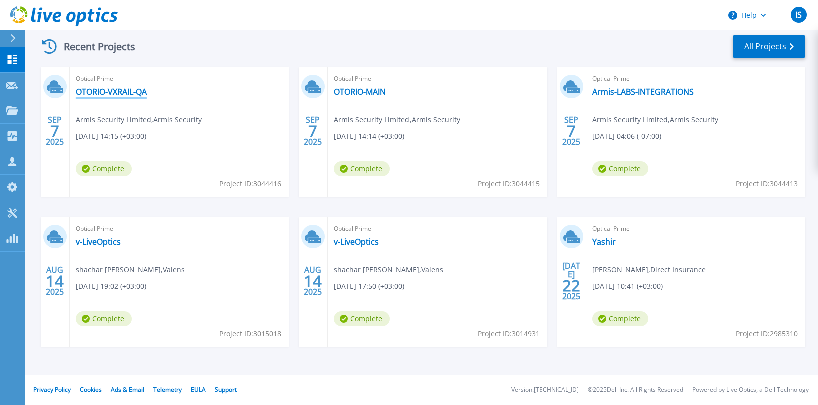
click at [96, 88] on link "OTORIO-VXRAIL-QA" at bounding box center [111, 92] width 71 height 10
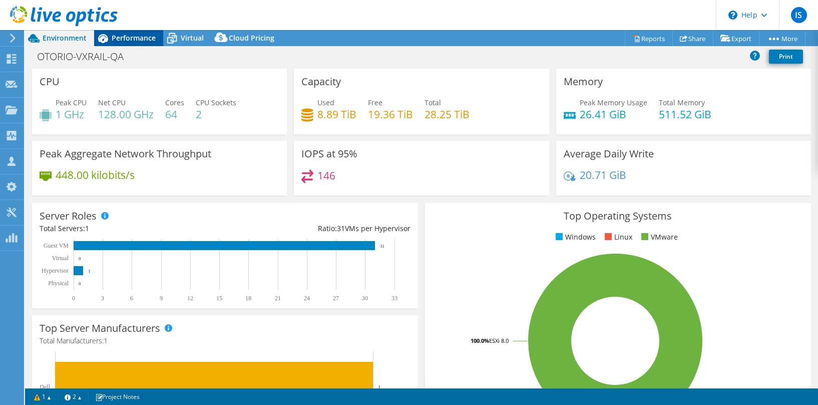
click at [116, 35] on span "Performance" at bounding box center [134, 38] width 44 height 10
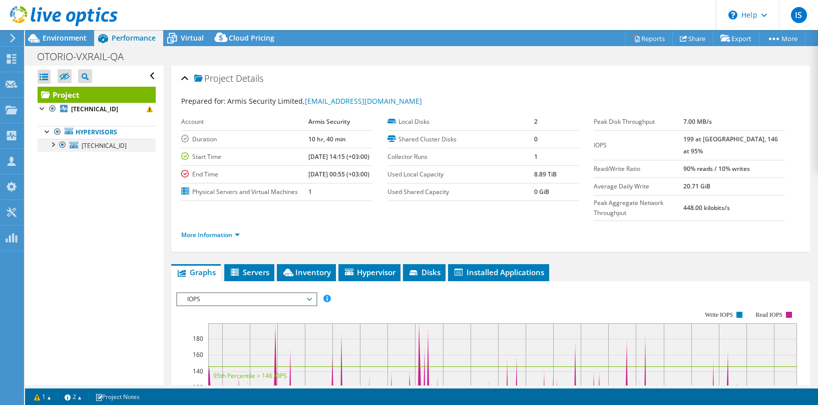
click at [54, 142] on div at bounding box center [53, 144] width 10 height 10
click at [56, 183] on div at bounding box center [58, 183] width 10 height 10
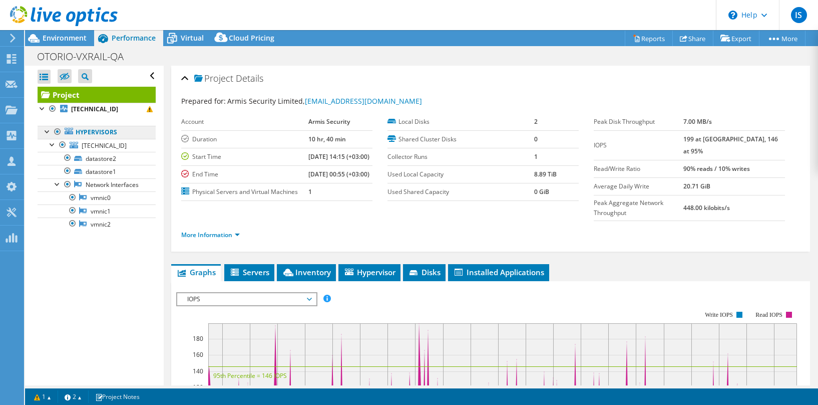
click at [84, 131] on link "Hypervisors" at bounding box center [97, 132] width 118 height 13
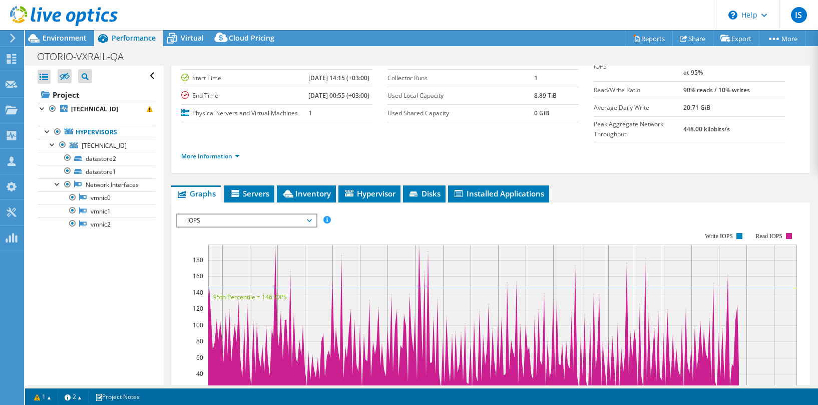
scroll to position [84, 0]
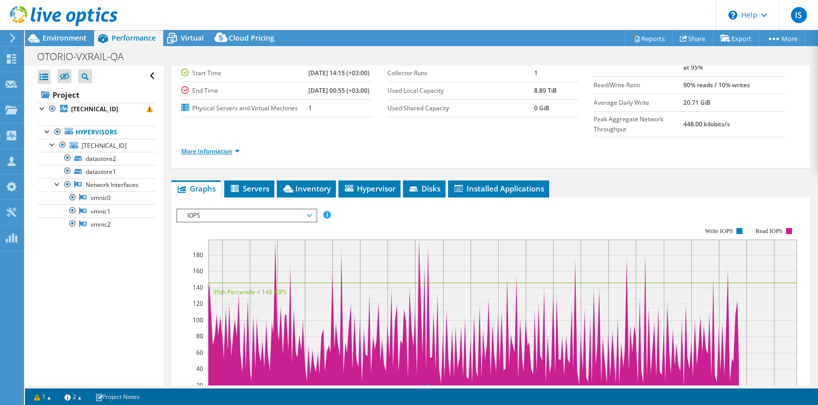
click at [209, 155] on link "More Information" at bounding box center [210, 151] width 59 height 9
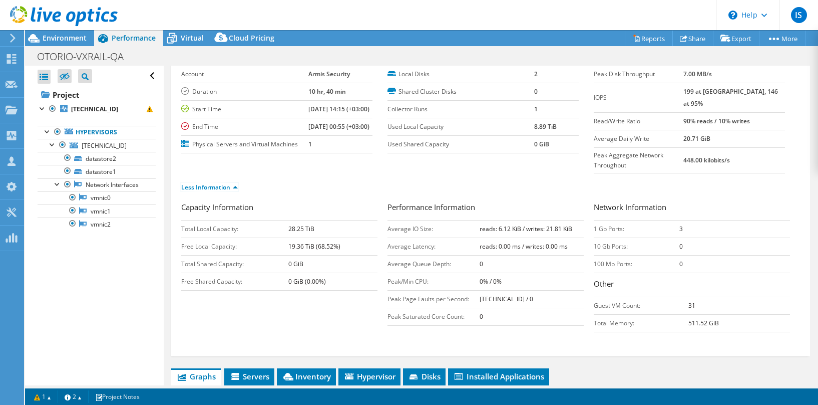
scroll to position [29, 0]
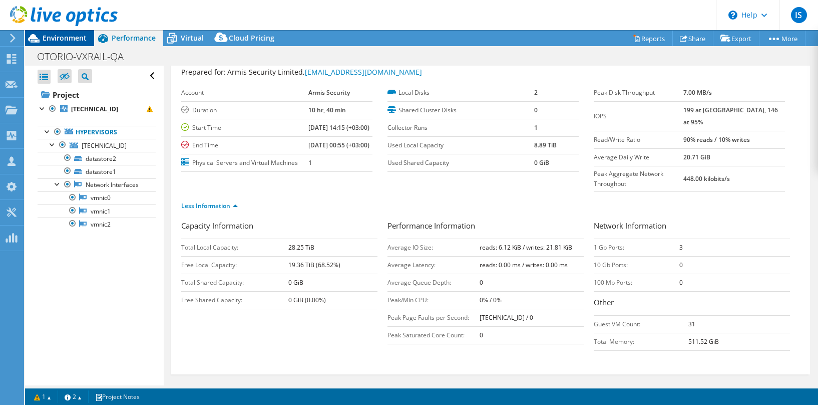
click at [44, 36] on span "Environment" at bounding box center [65, 38] width 44 height 10
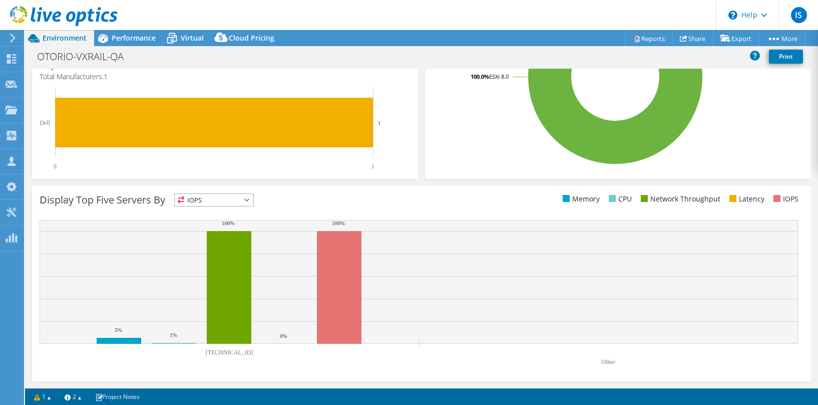
scroll to position [0, 0]
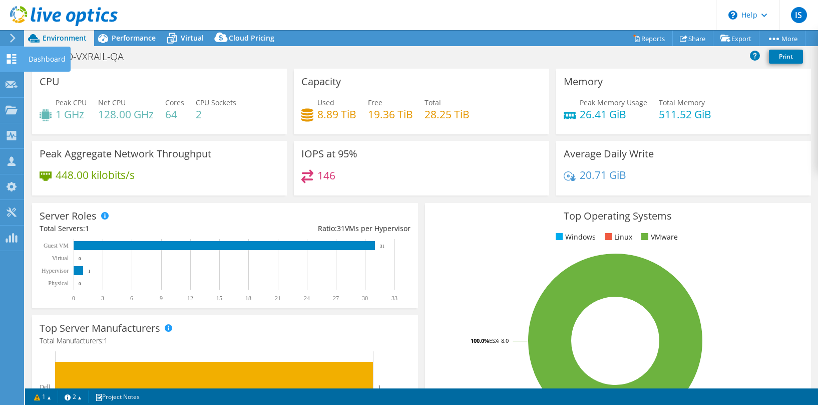
click at [8, 59] on icon at bounding box center [12, 59] width 12 height 10
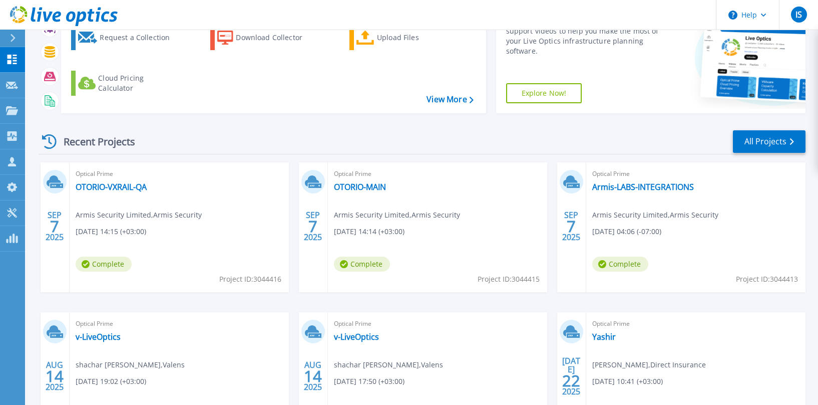
scroll to position [125, 0]
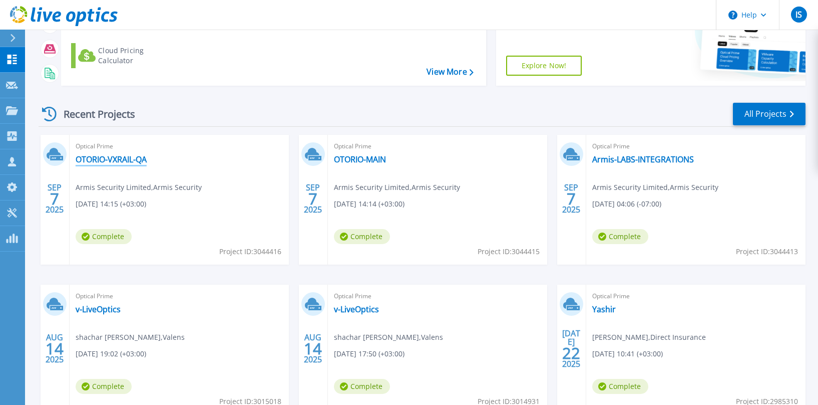
click at [98, 160] on link "OTORIO-VXRAIL-QA" at bounding box center [111, 159] width 71 height 10
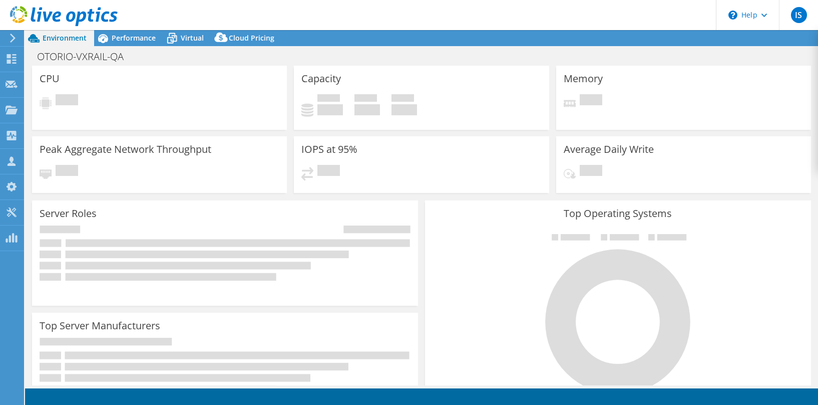
select select "USD"
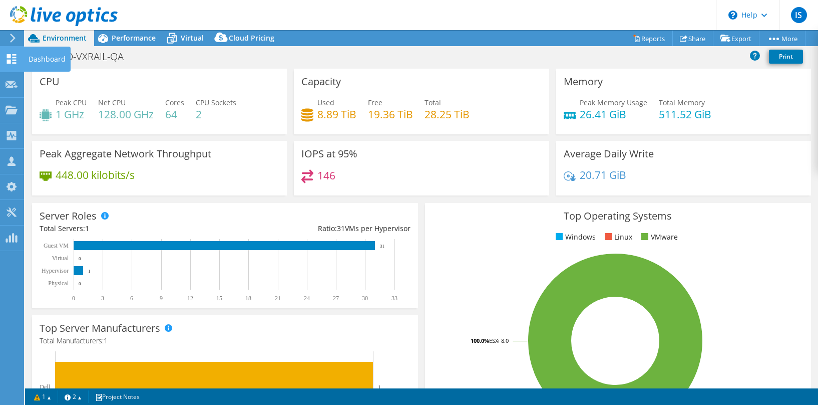
click at [15, 59] on icon at bounding box center [12, 59] width 12 height 10
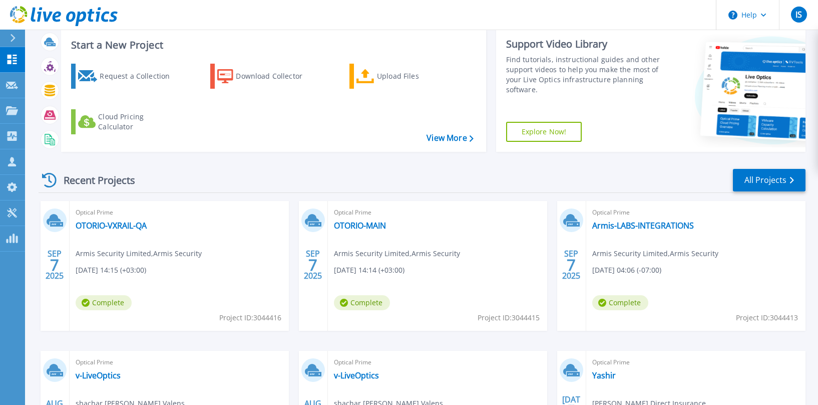
scroll to position [83, 0]
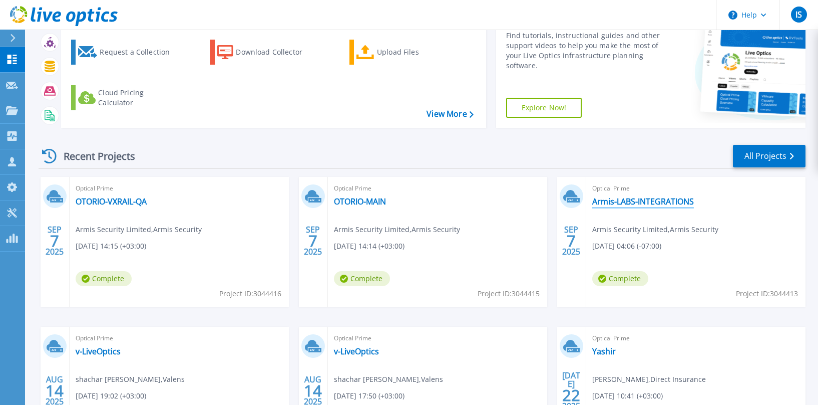
click at [625, 199] on link "Armis-LABS-INTEGRATIONS" at bounding box center [643, 201] width 102 height 10
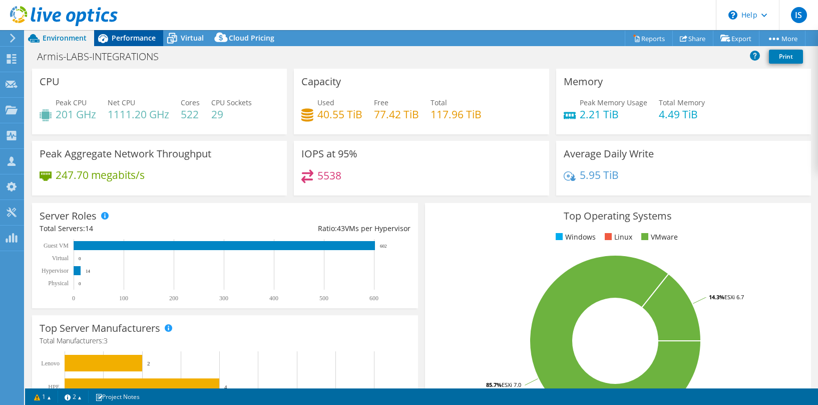
click at [124, 36] on span "Performance" at bounding box center [134, 38] width 44 height 10
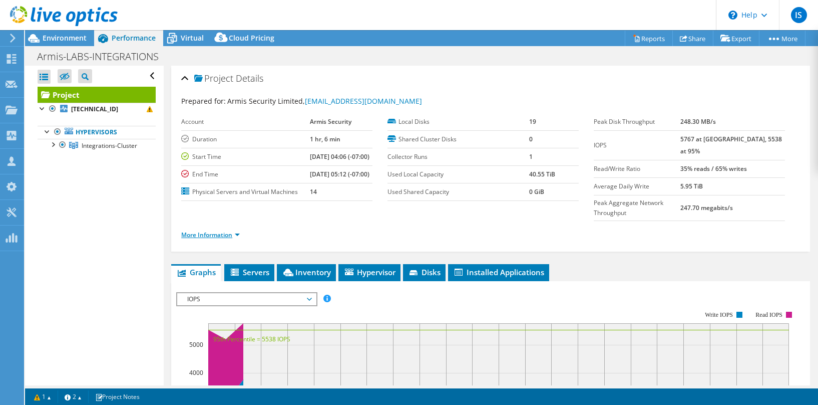
click at [218, 239] on link "More Information" at bounding box center [210, 234] width 59 height 9
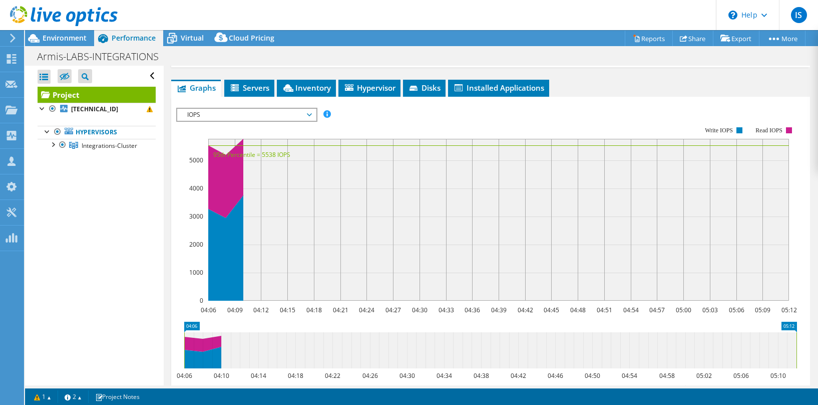
scroll to position [170, 0]
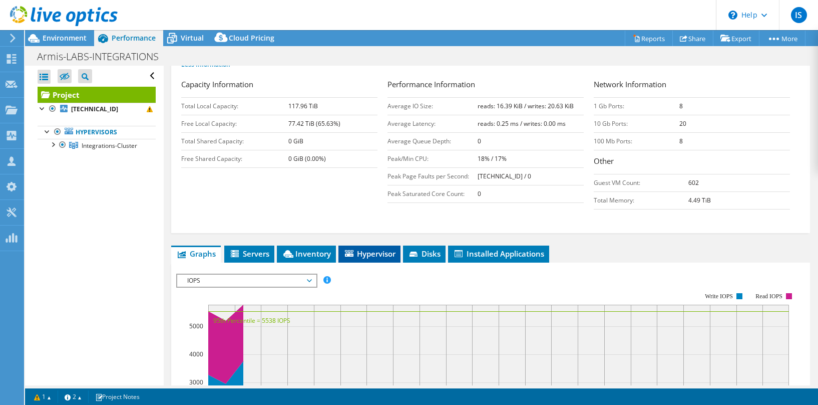
click at [367, 258] on span "Hypervisor" at bounding box center [370, 253] width 52 height 10
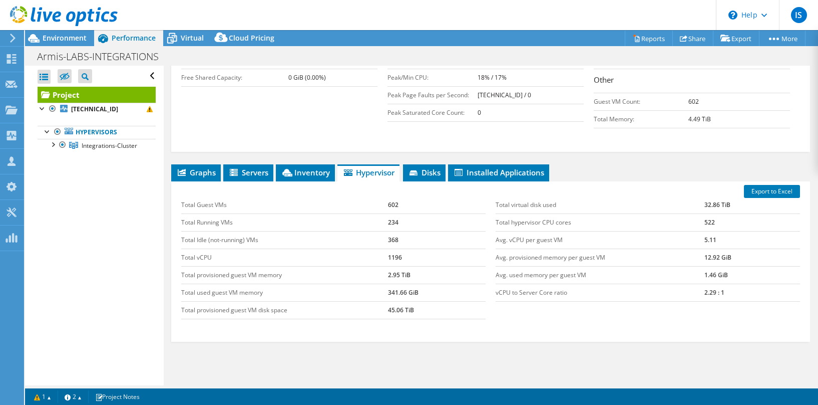
scroll to position [310, 0]
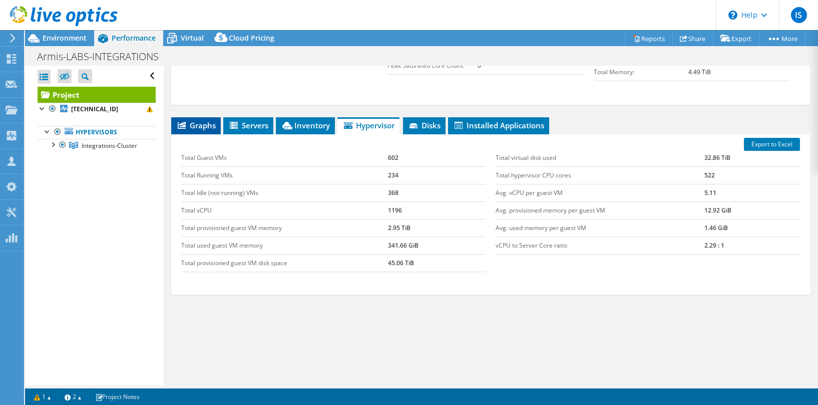
click at [192, 127] on span "Graphs" at bounding box center [196, 125] width 40 height 10
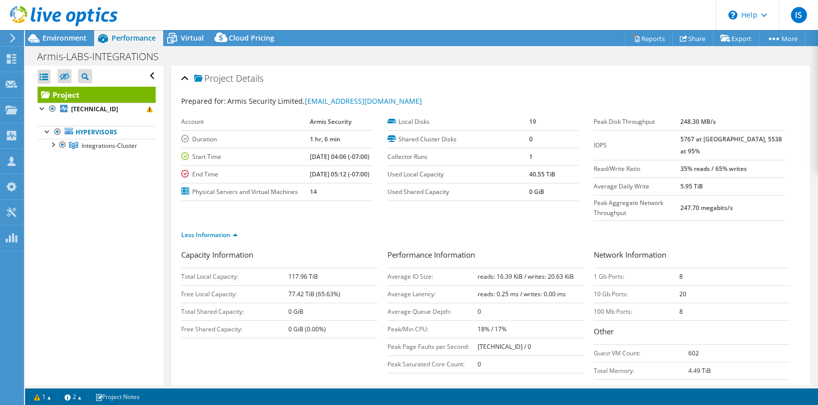
scroll to position [2, 0]
click at [96, 145] on span "Integrations-Cluster" at bounding box center [110, 145] width 56 height 9
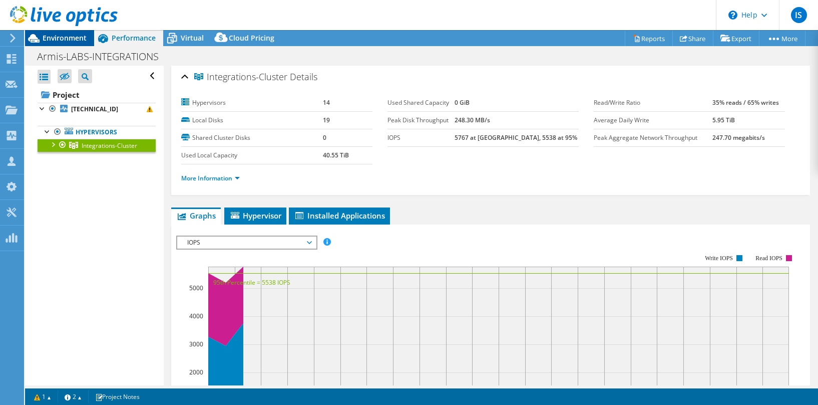
click at [48, 40] on span "Environment" at bounding box center [65, 38] width 44 height 10
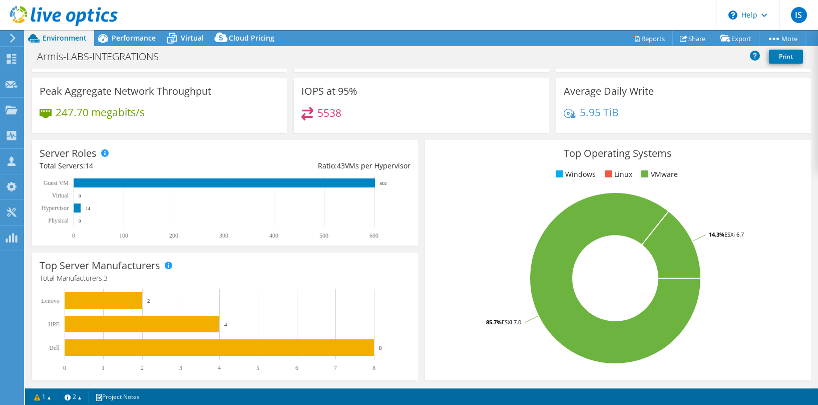
scroll to position [0, 0]
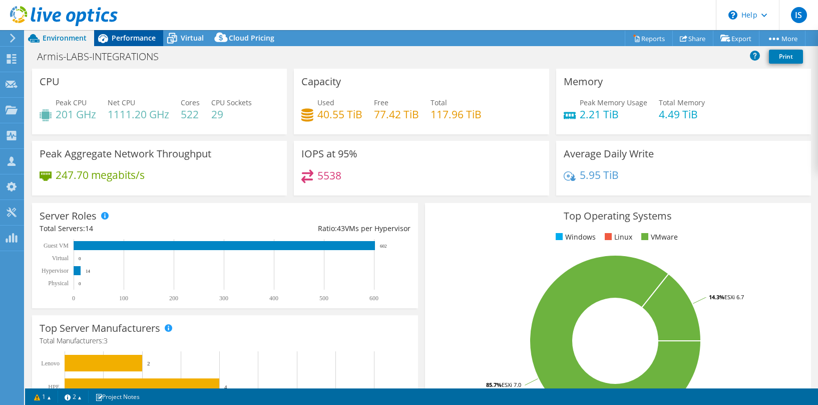
click at [127, 38] on span "Performance" at bounding box center [134, 38] width 44 height 10
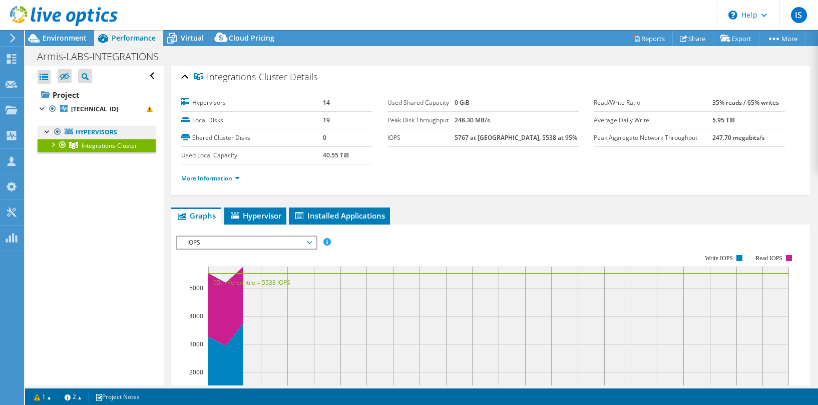
click at [84, 131] on link "Hypervisors" at bounding box center [97, 132] width 118 height 13
click at [49, 41] on span "Environment" at bounding box center [65, 38] width 44 height 10
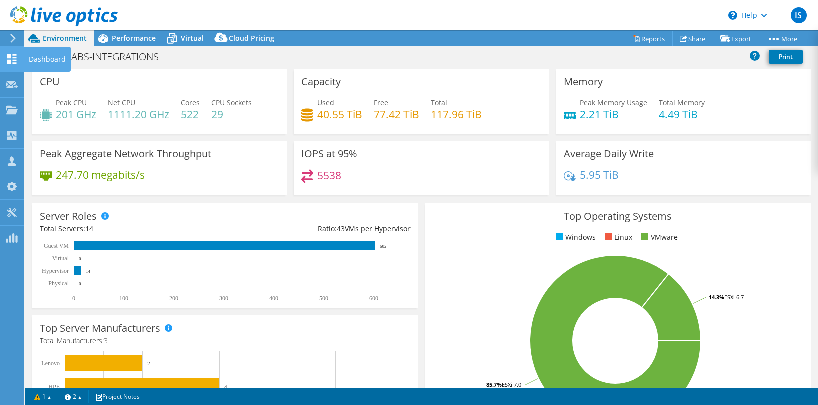
click at [9, 56] on use at bounding box center [12, 59] width 10 height 10
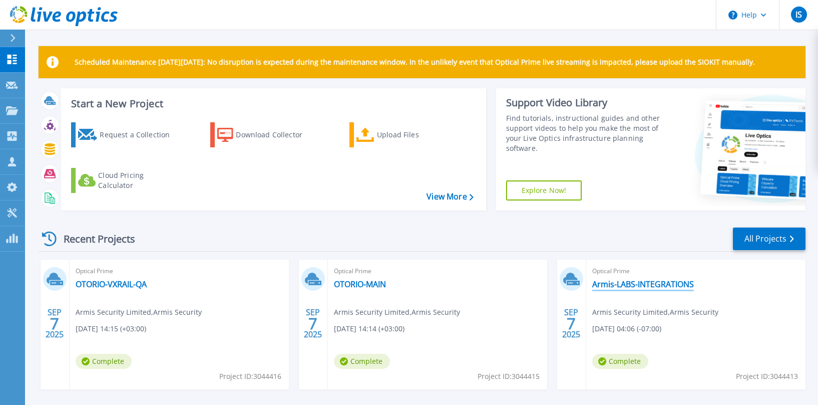
click at [610, 281] on link "Armis-LABS-INTEGRATIONS" at bounding box center [643, 284] width 102 height 10
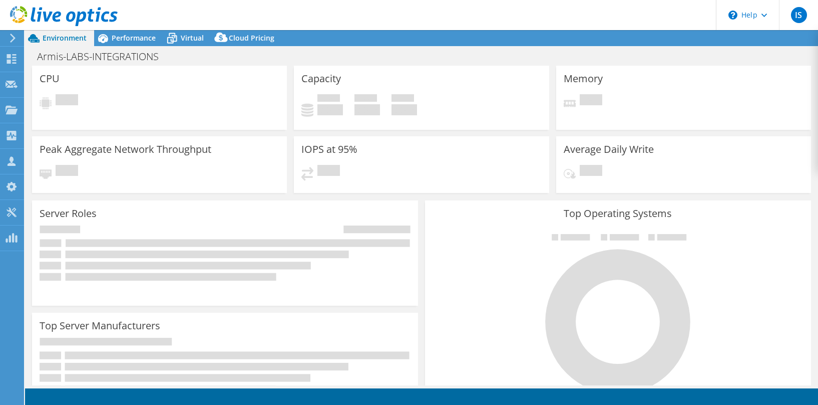
select select "USD"
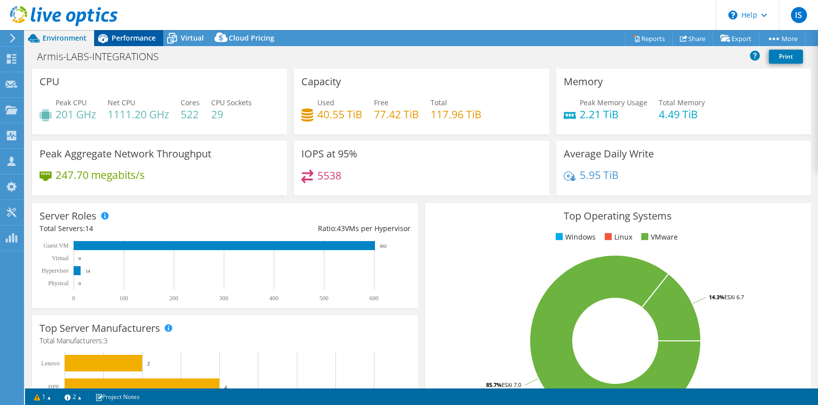
click at [127, 38] on span "Performance" at bounding box center [134, 38] width 44 height 10
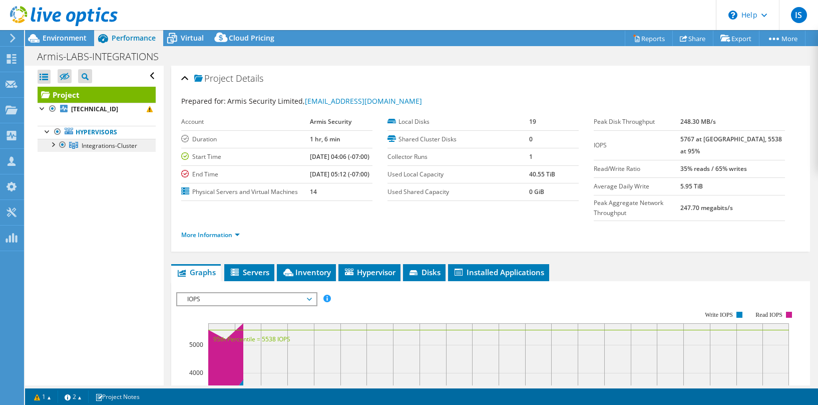
click at [89, 143] on span "Integrations-Cluster" at bounding box center [110, 145] width 56 height 9
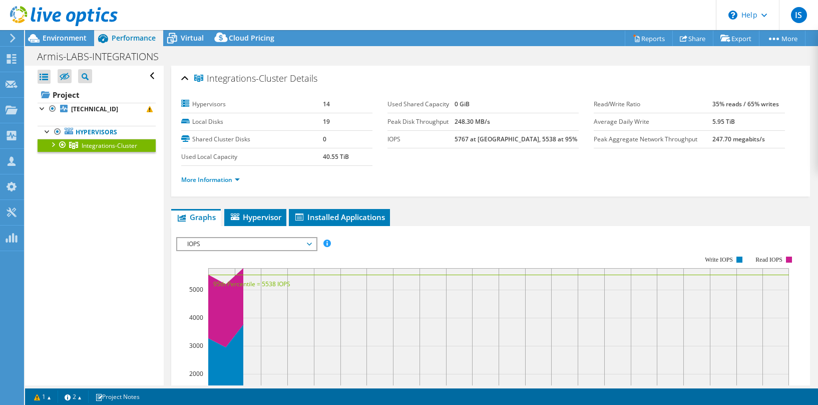
click at [55, 143] on div at bounding box center [53, 144] width 10 height 10
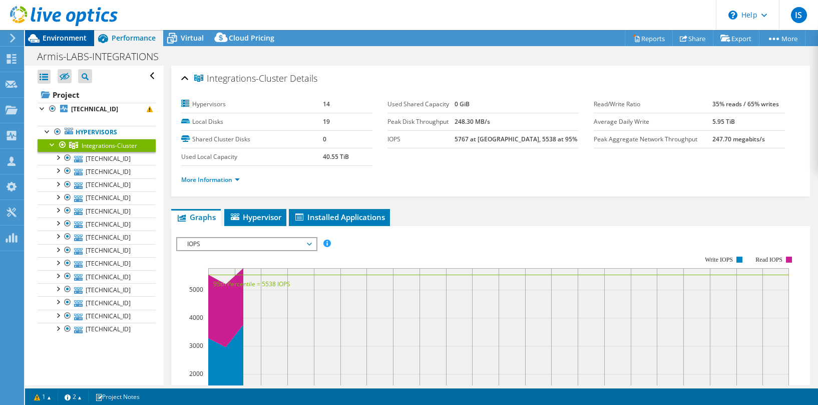
click at [42, 36] on icon at bounding box center [34, 39] width 18 height 18
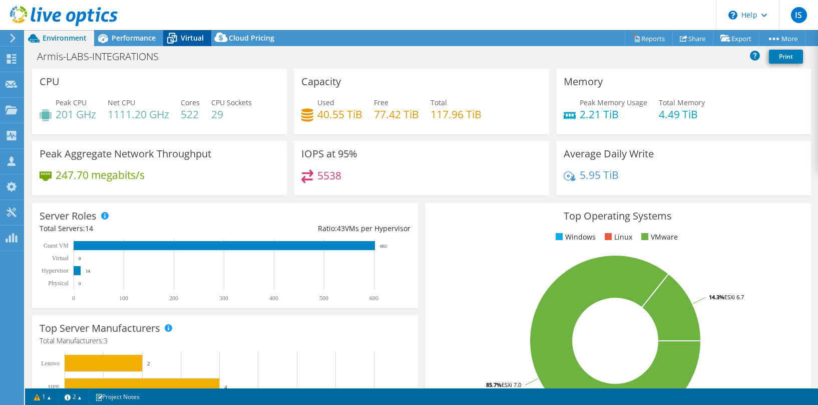
click at [171, 42] on icon at bounding box center [172, 39] width 18 height 18
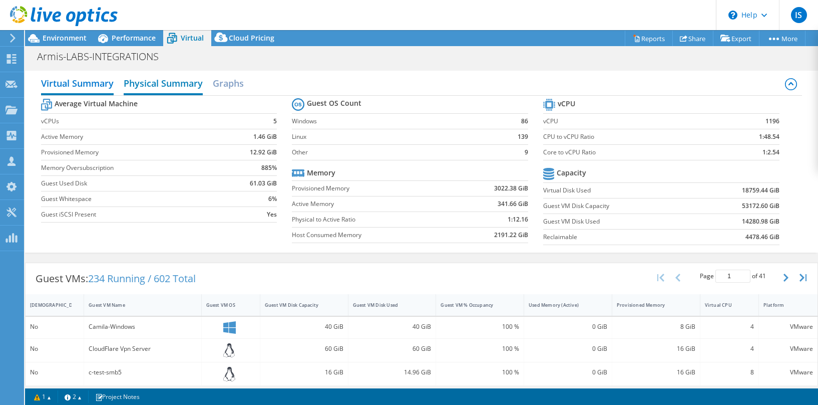
click at [144, 81] on h2 "Physical Summary" at bounding box center [163, 84] width 79 height 22
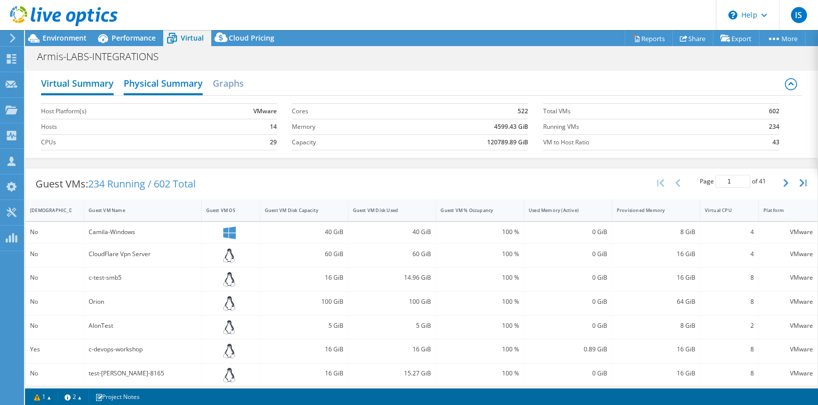
click at [74, 83] on h2 "Virtual Summary" at bounding box center [77, 84] width 73 height 22
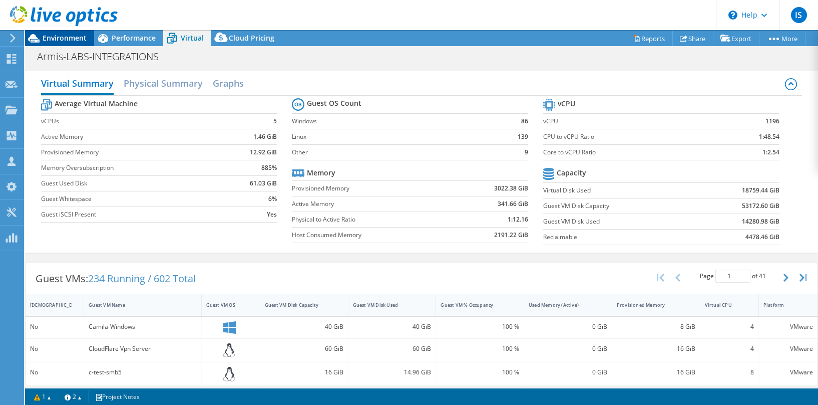
click at [58, 36] on span "Environment" at bounding box center [65, 38] width 44 height 10
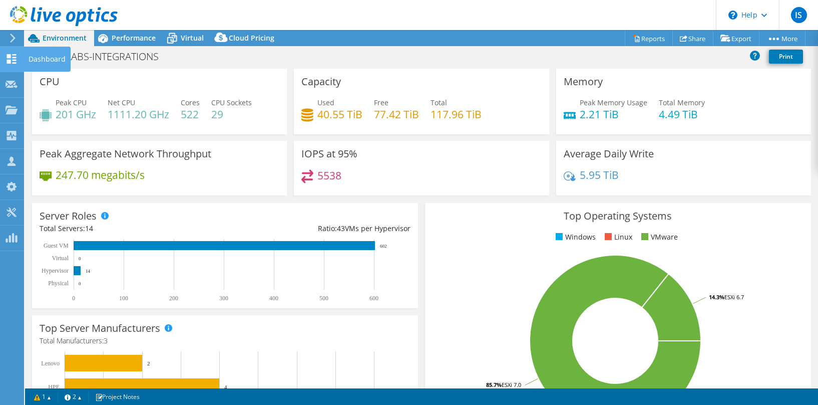
click at [16, 56] on icon at bounding box center [12, 59] width 12 height 10
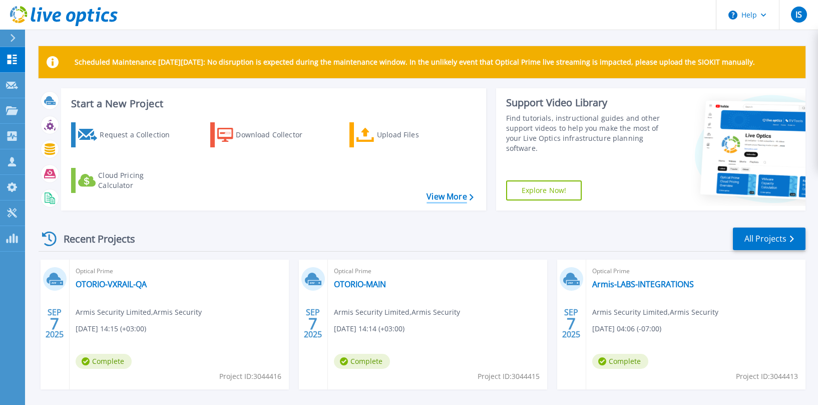
click at [430, 198] on link "View More" at bounding box center [450, 197] width 47 height 10
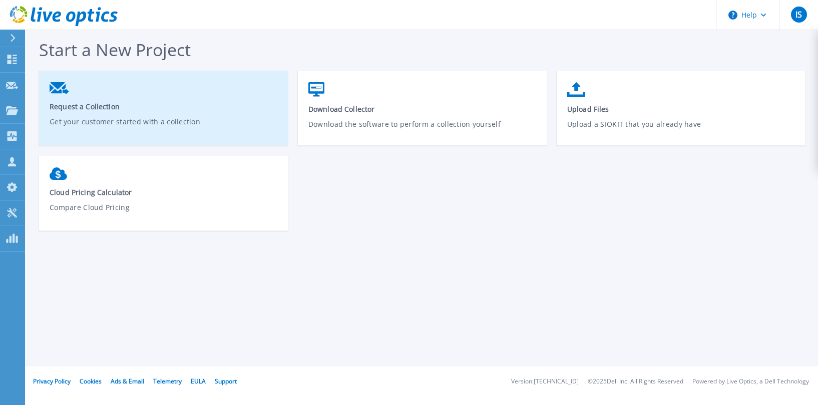
click at [94, 94] on link "Request a Collection Get your customer started with a collection" at bounding box center [163, 111] width 249 height 69
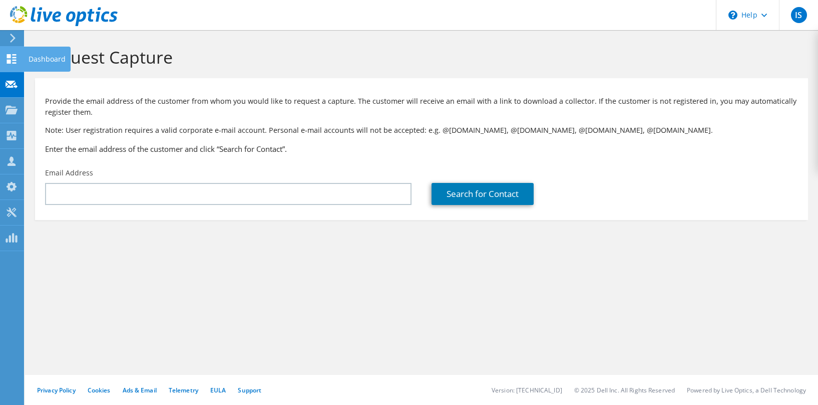
click at [11, 62] on icon at bounding box center [12, 59] width 12 height 10
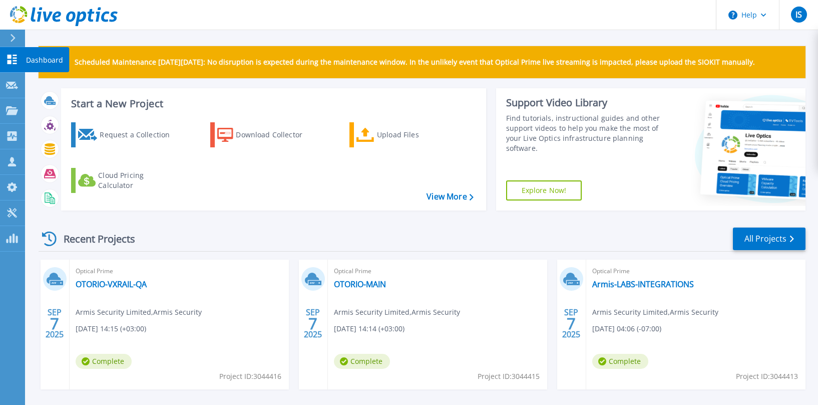
click at [40, 61] on p "Dashboard" at bounding box center [44, 60] width 37 height 26
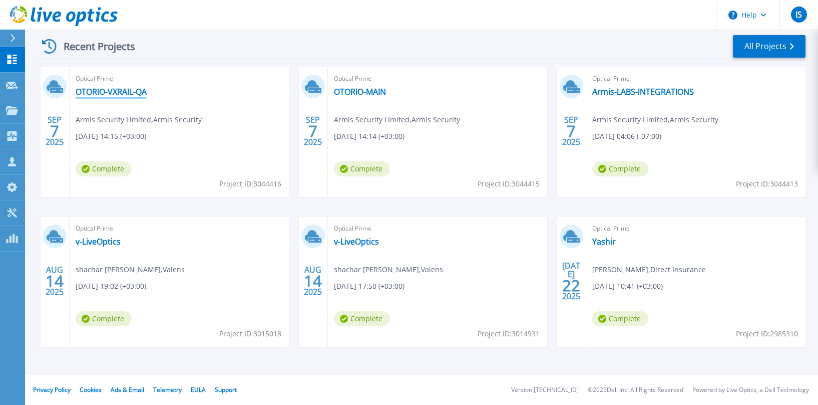
click at [108, 91] on link "OTORIO-VXRAIL-QA" at bounding box center [111, 92] width 71 height 10
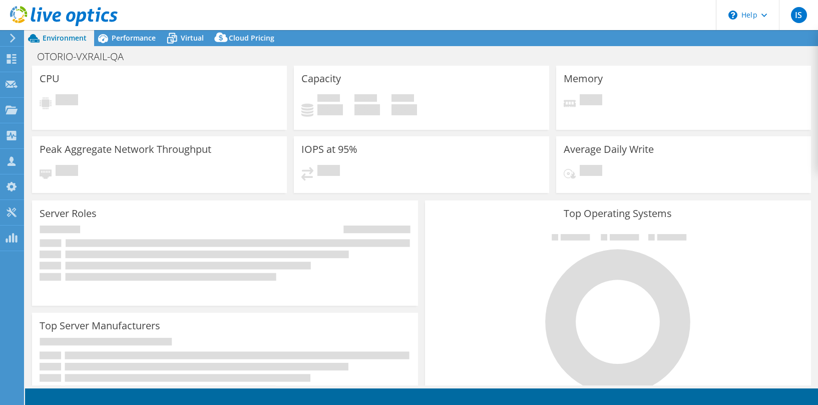
select select "USD"
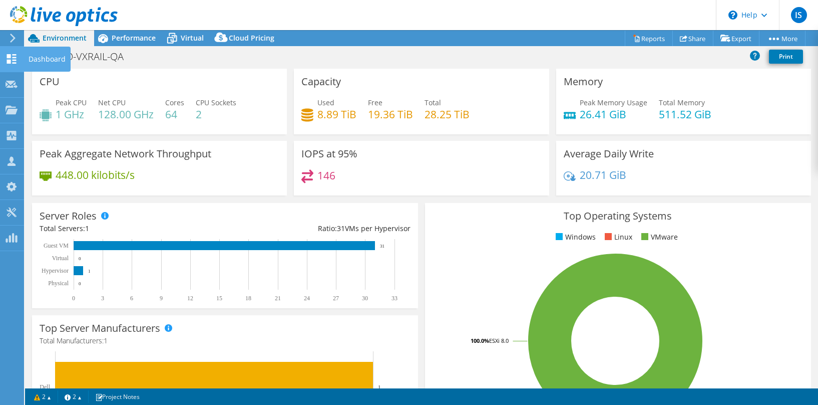
click at [8, 58] on icon at bounding box center [12, 59] width 12 height 10
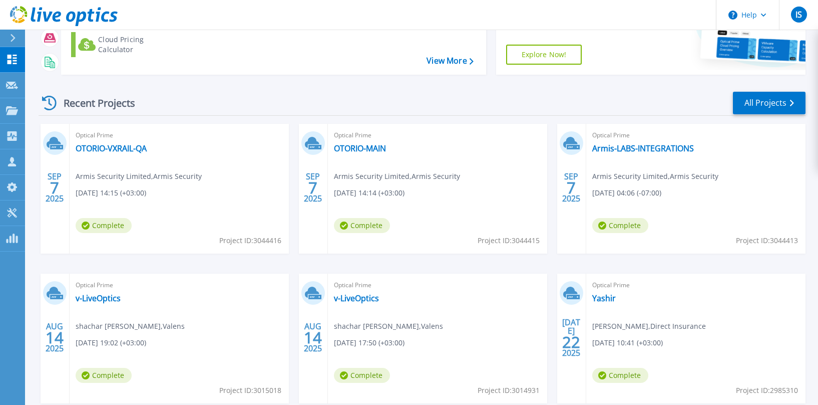
scroll to position [192, 0]
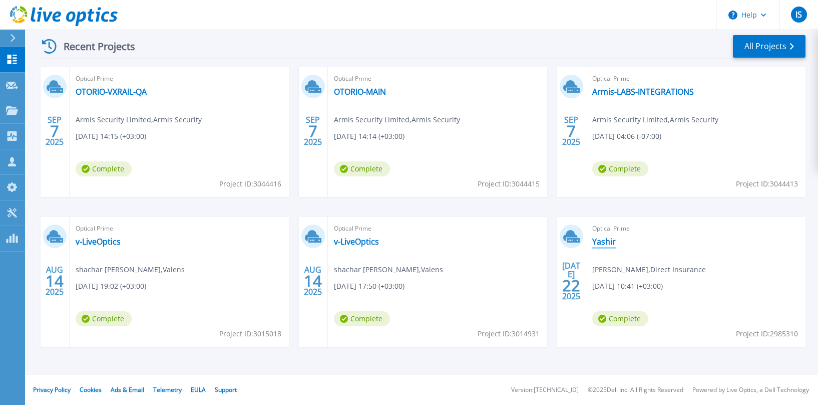
click at [607, 240] on link "Yashir" at bounding box center [604, 241] width 24 height 10
